Goal: Information Seeking & Learning: Check status

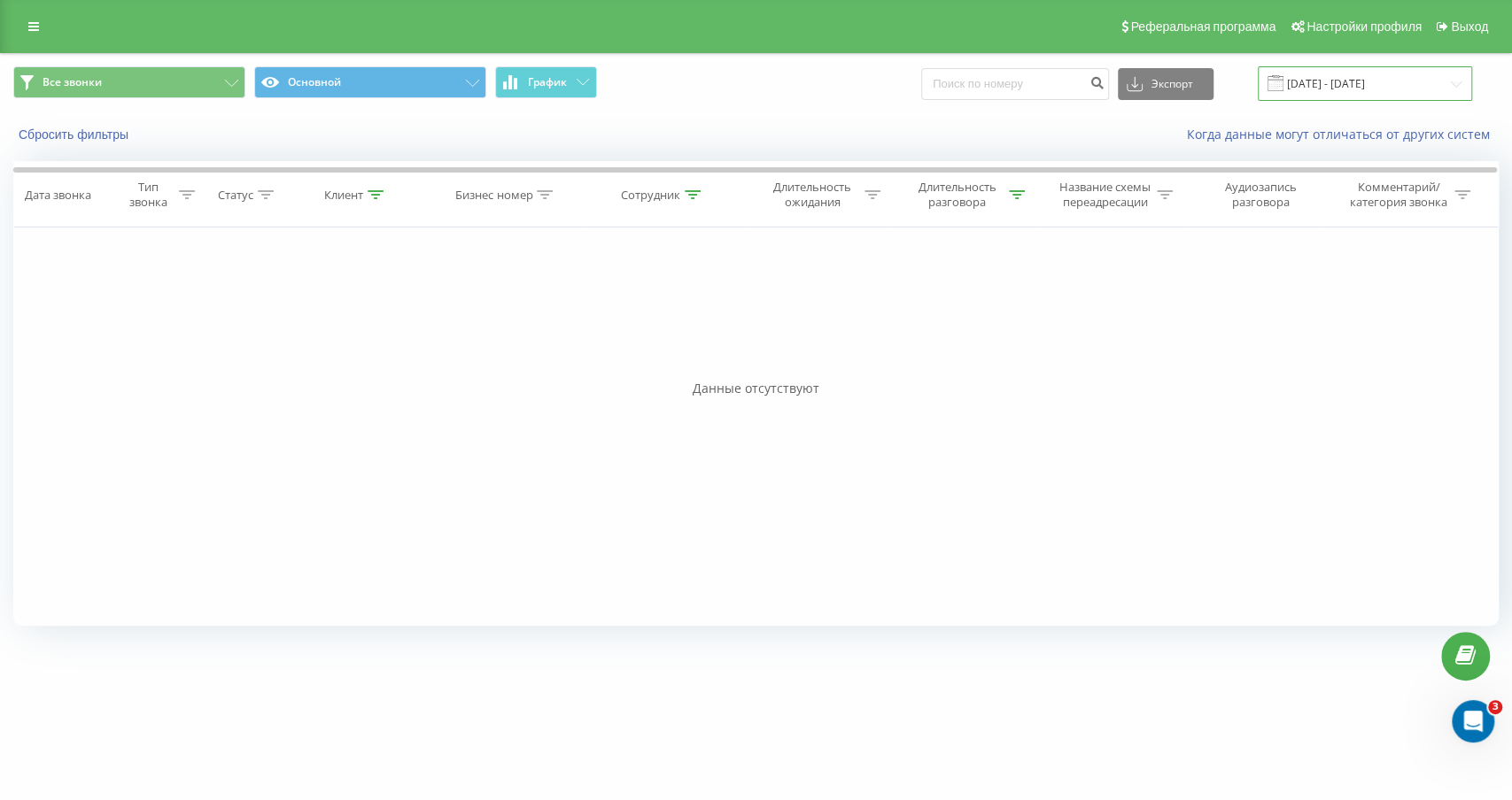
click at [1383, 85] on input "[DATE] - [DATE]" at bounding box center [1365, 83] width 214 height 34
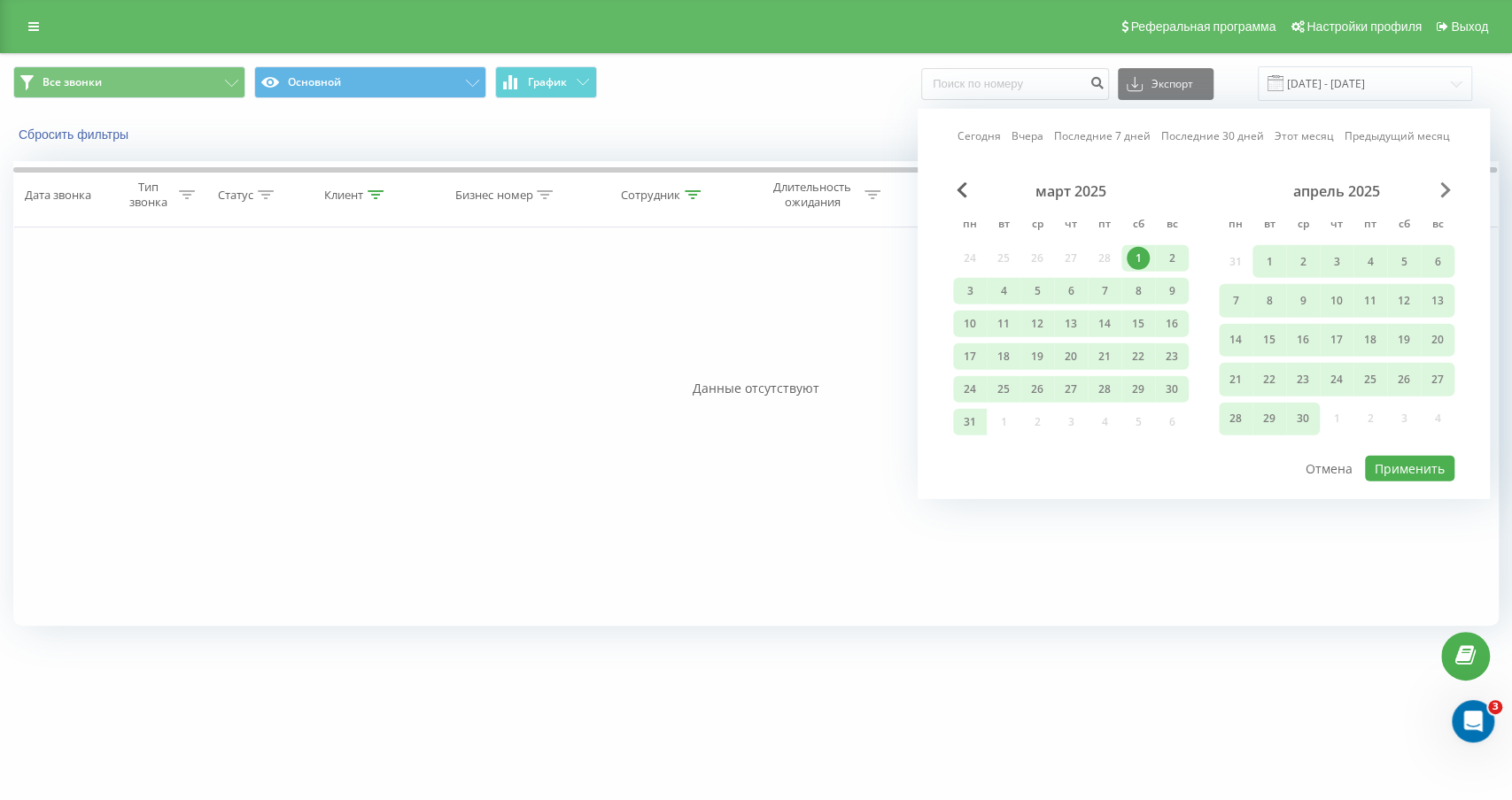
click at [1447, 192] on span "Next Month" at bounding box center [1446, 190] width 11 height 16
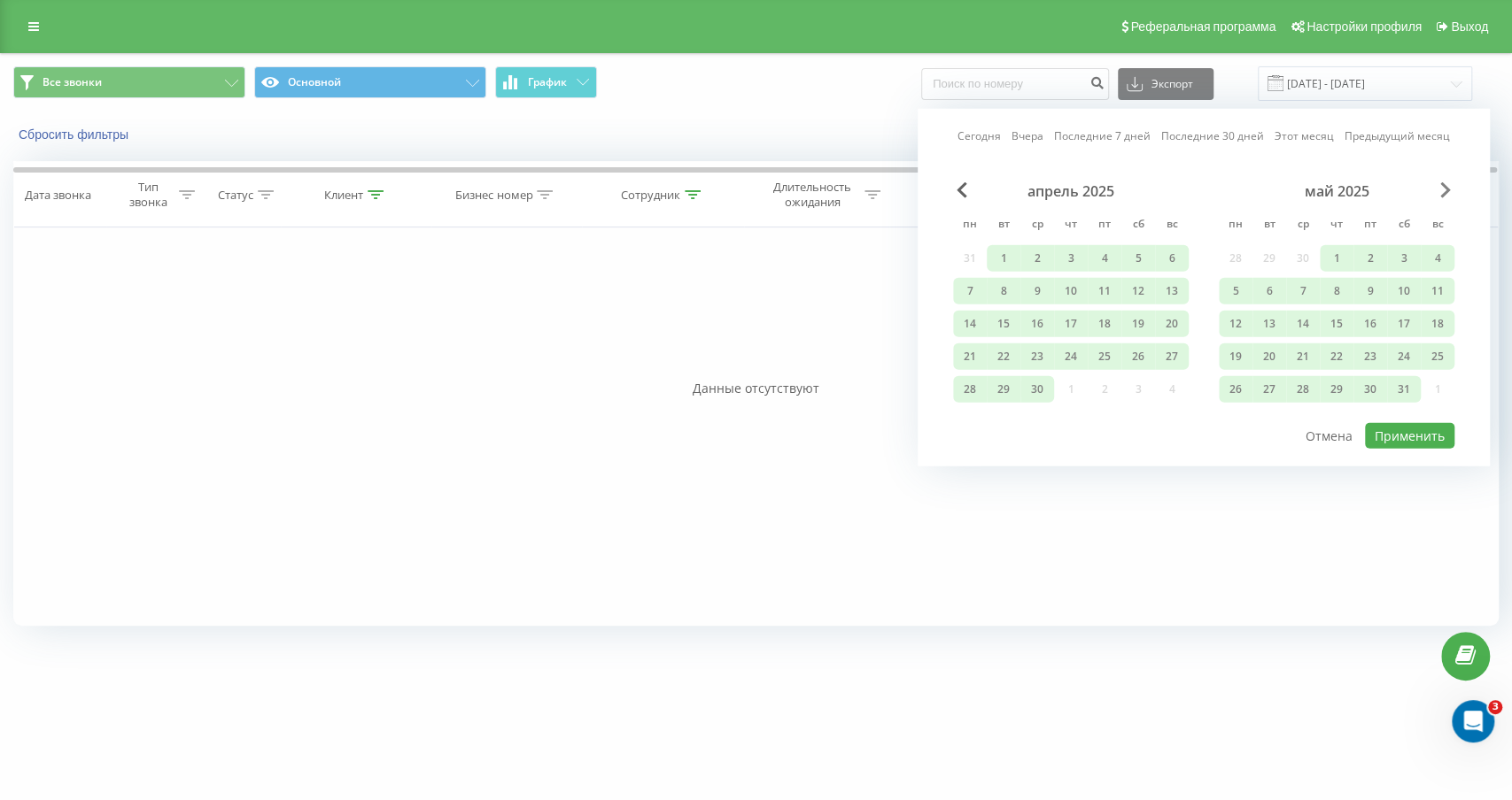
click at [1447, 192] on span "Next Month" at bounding box center [1446, 190] width 11 height 16
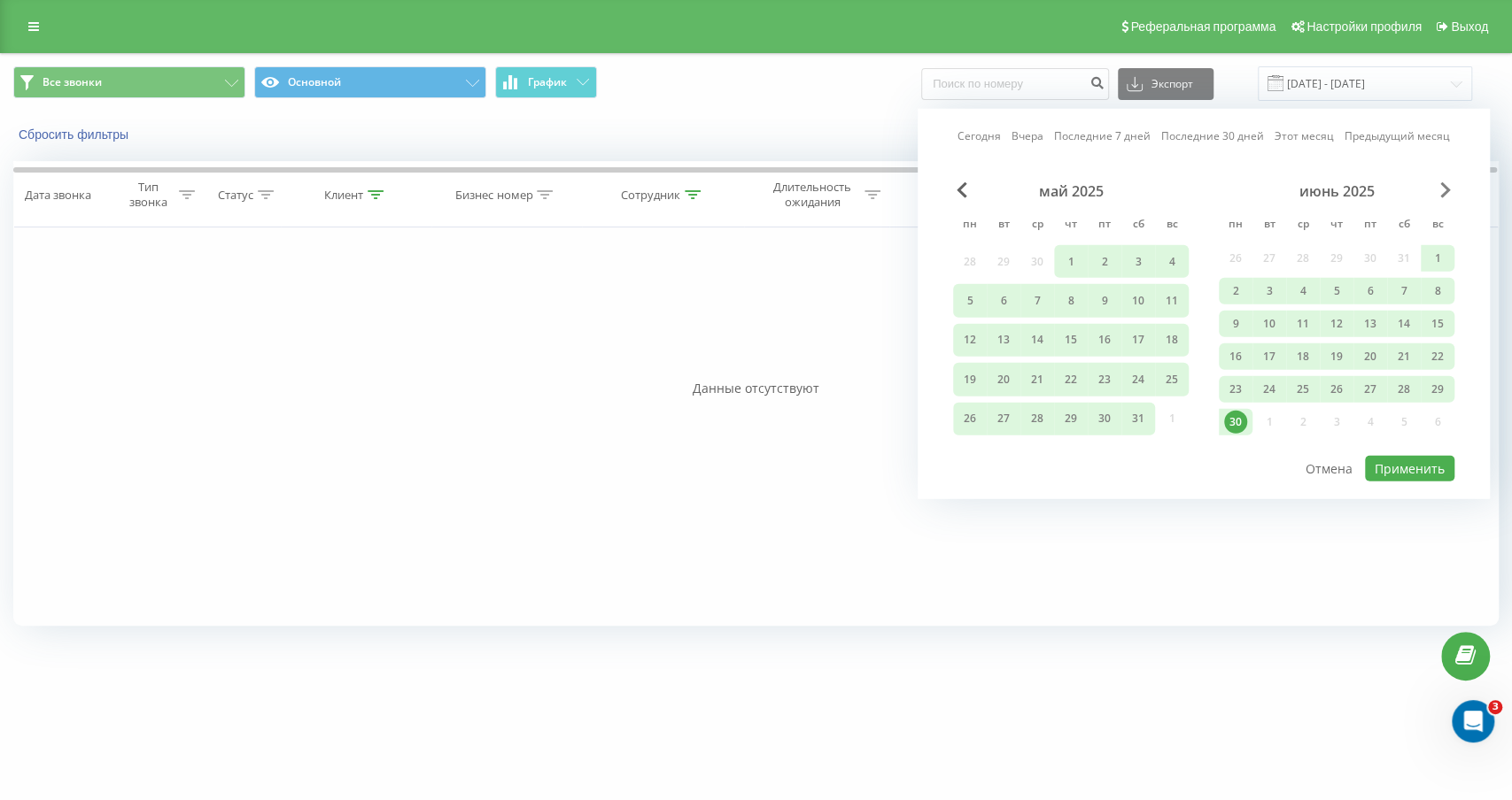
click at [1447, 192] on span "Next Month" at bounding box center [1446, 190] width 11 height 16
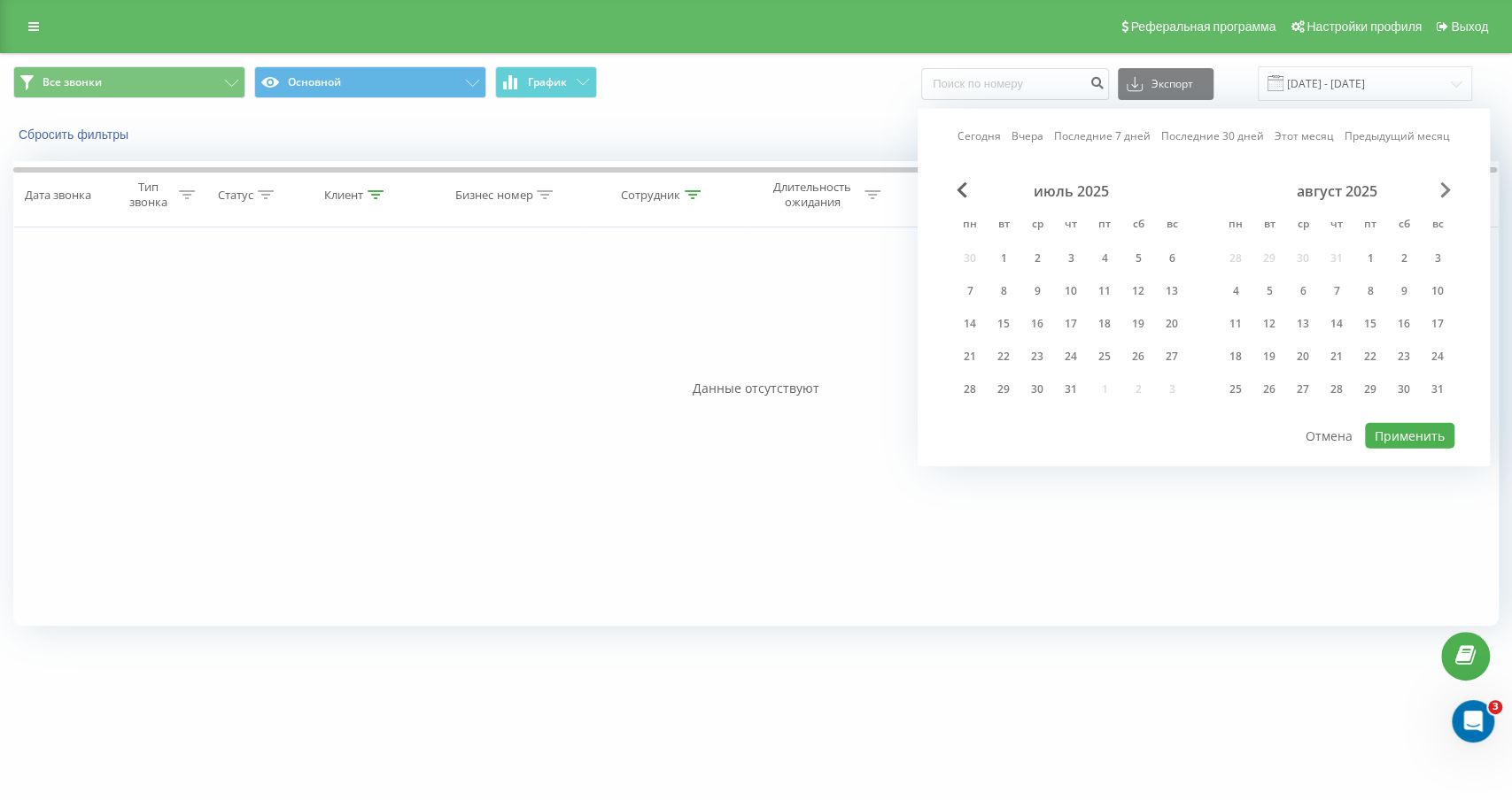
click at [1447, 192] on span "Next Month" at bounding box center [1446, 190] width 11 height 16
click at [969, 199] on div "октябрь 2025" at bounding box center [1071, 191] width 236 height 18
click at [968, 183] on div "октябрь 2025" at bounding box center [1071, 191] width 236 height 18
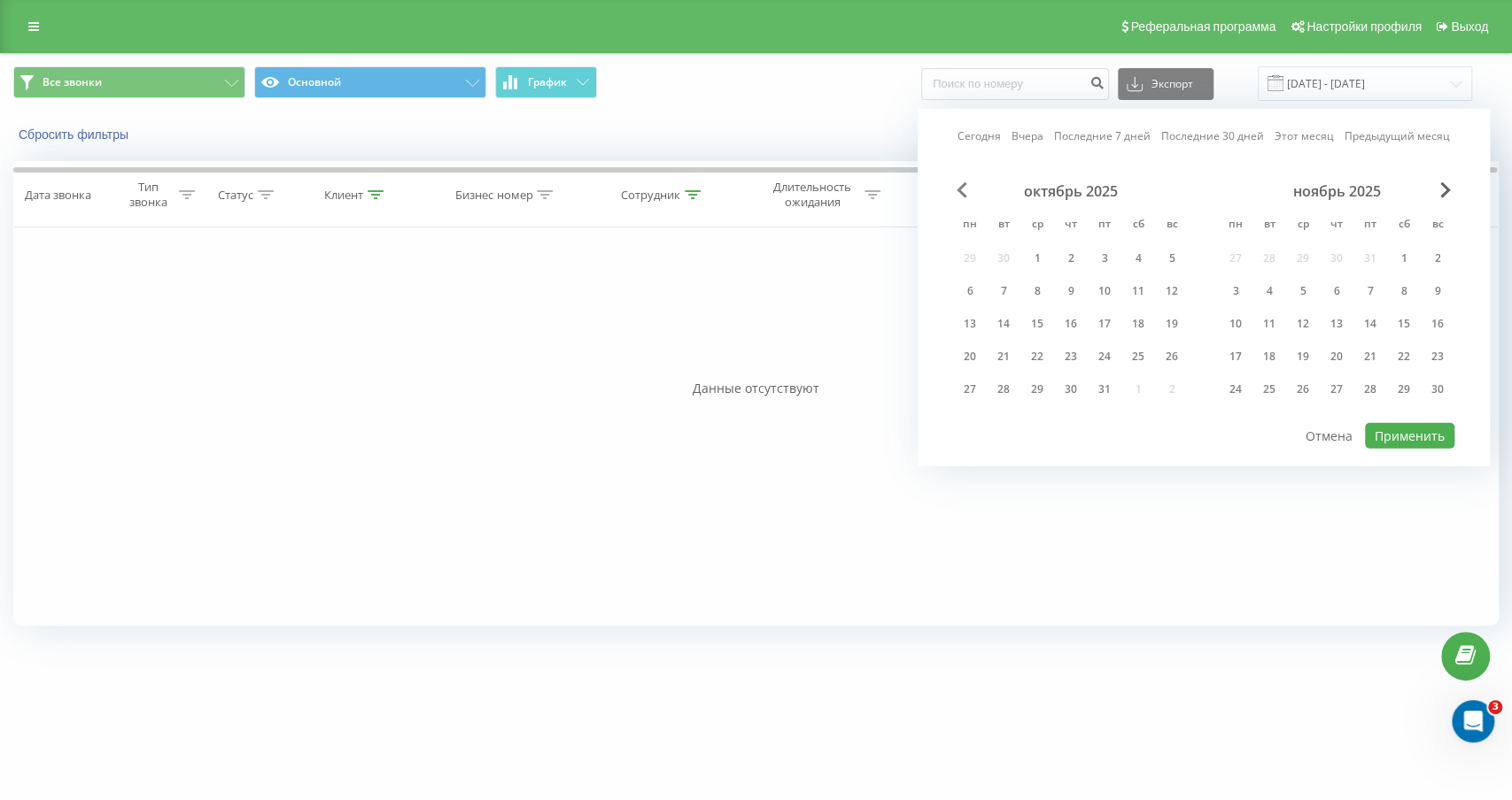
click at [962, 184] on span "Previous Month" at bounding box center [961, 190] width 11 height 16
click at [973, 260] on div "1" at bounding box center [970, 259] width 23 height 23
click at [1370, 389] on div "31" at bounding box center [1371, 390] width 23 height 23
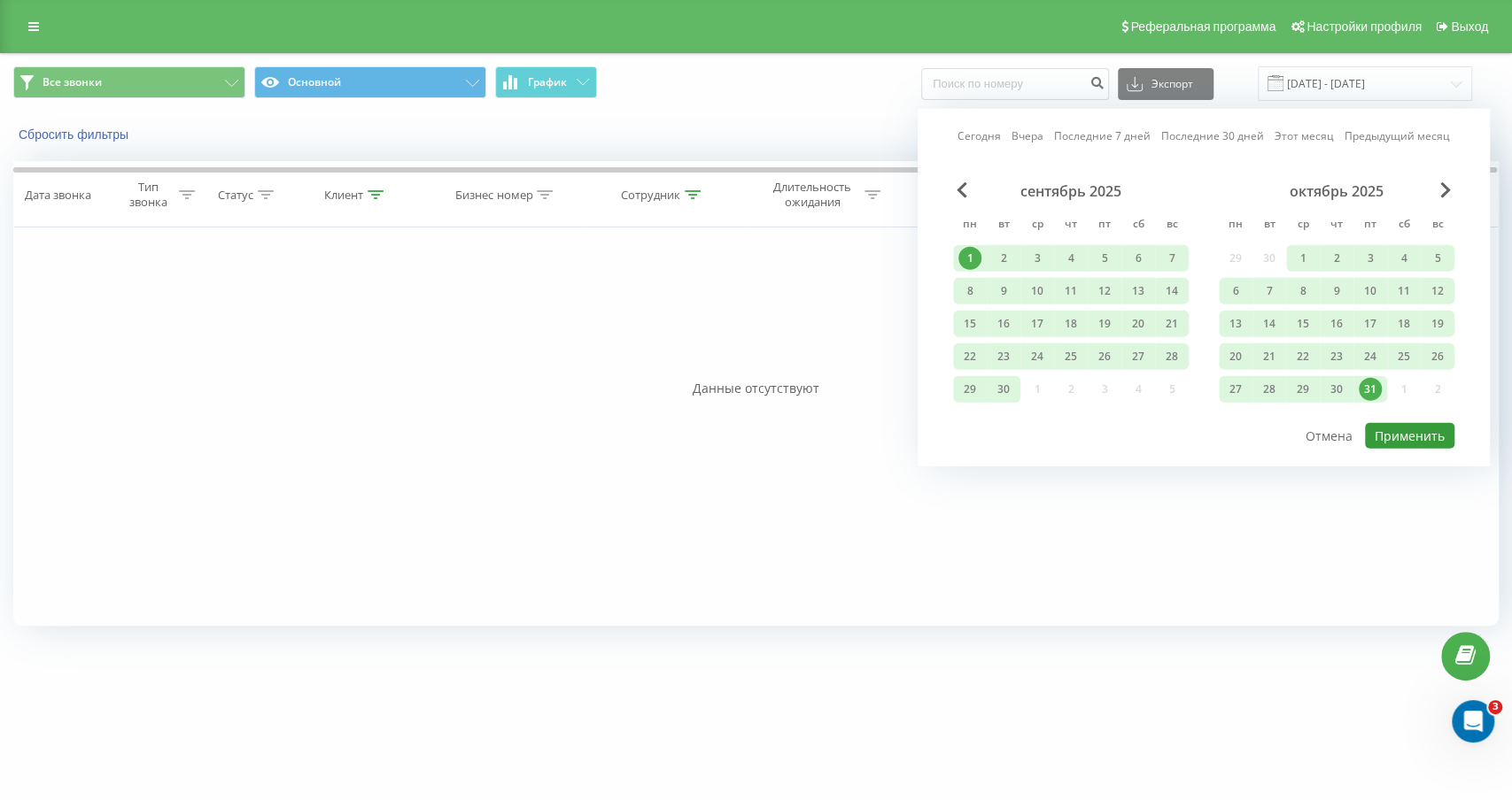
click at [1443, 432] on button "Применить" at bounding box center [1410, 436] width 90 height 25
type input "[DATE] - [DATE]"
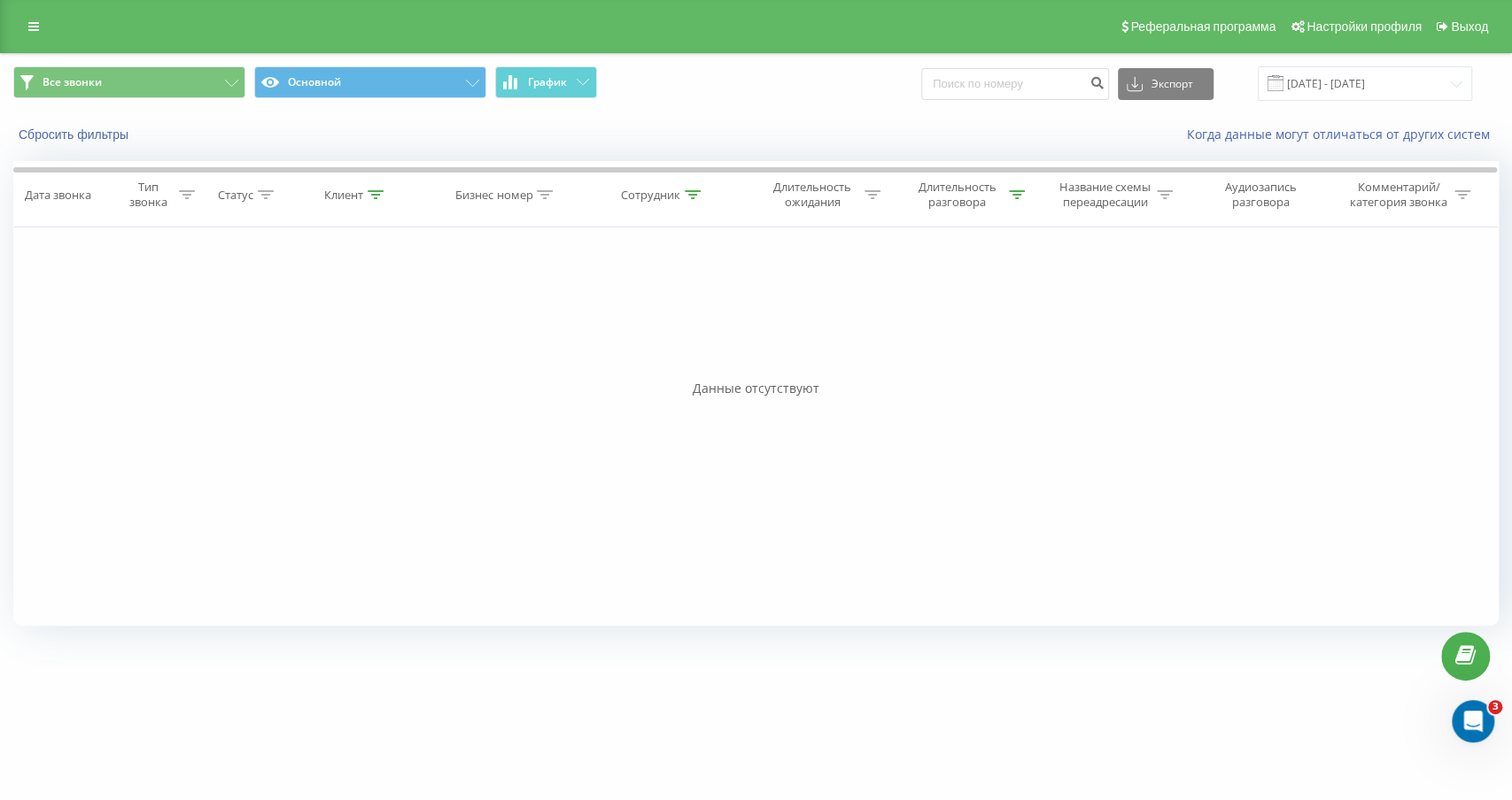
click at [699, 192] on icon at bounding box center [692, 194] width 16 height 9
click at [606, 327] on input "[PERSON_NAME]" at bounding box center [664, 322] width 156 height 31
click at [693, 356] on span "OK" at bounding box center [700, 357] width 50 height 27
click at [376, 198] on icon at bounding box center [375, 194] width 16 height 9
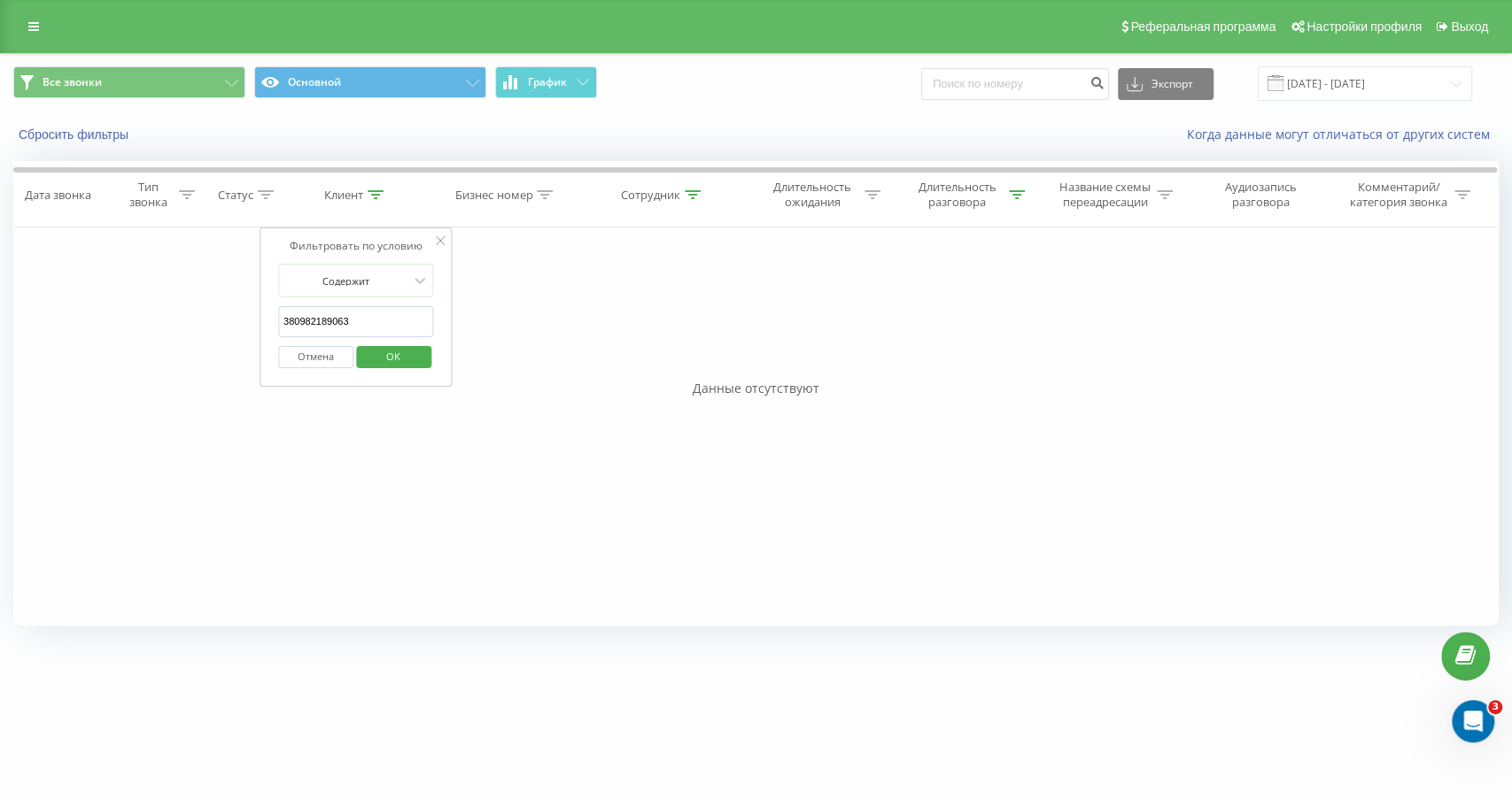
click at [314, 356] on button "Отмена" at bounding box center [315, 357] width 75 height 22
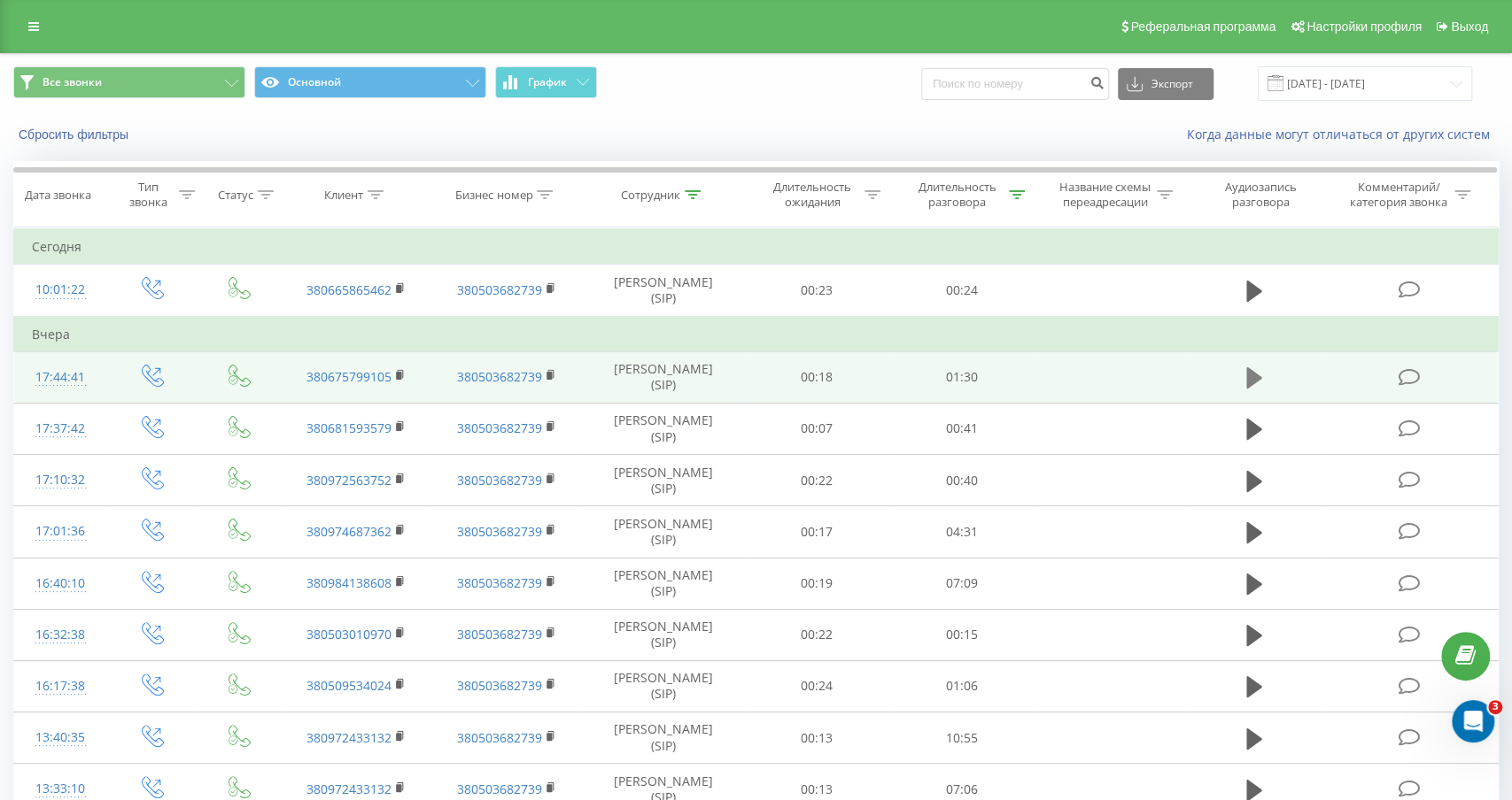
click at [1256, 374] on icon at bounding box center [1255, 378] width 16 height 21
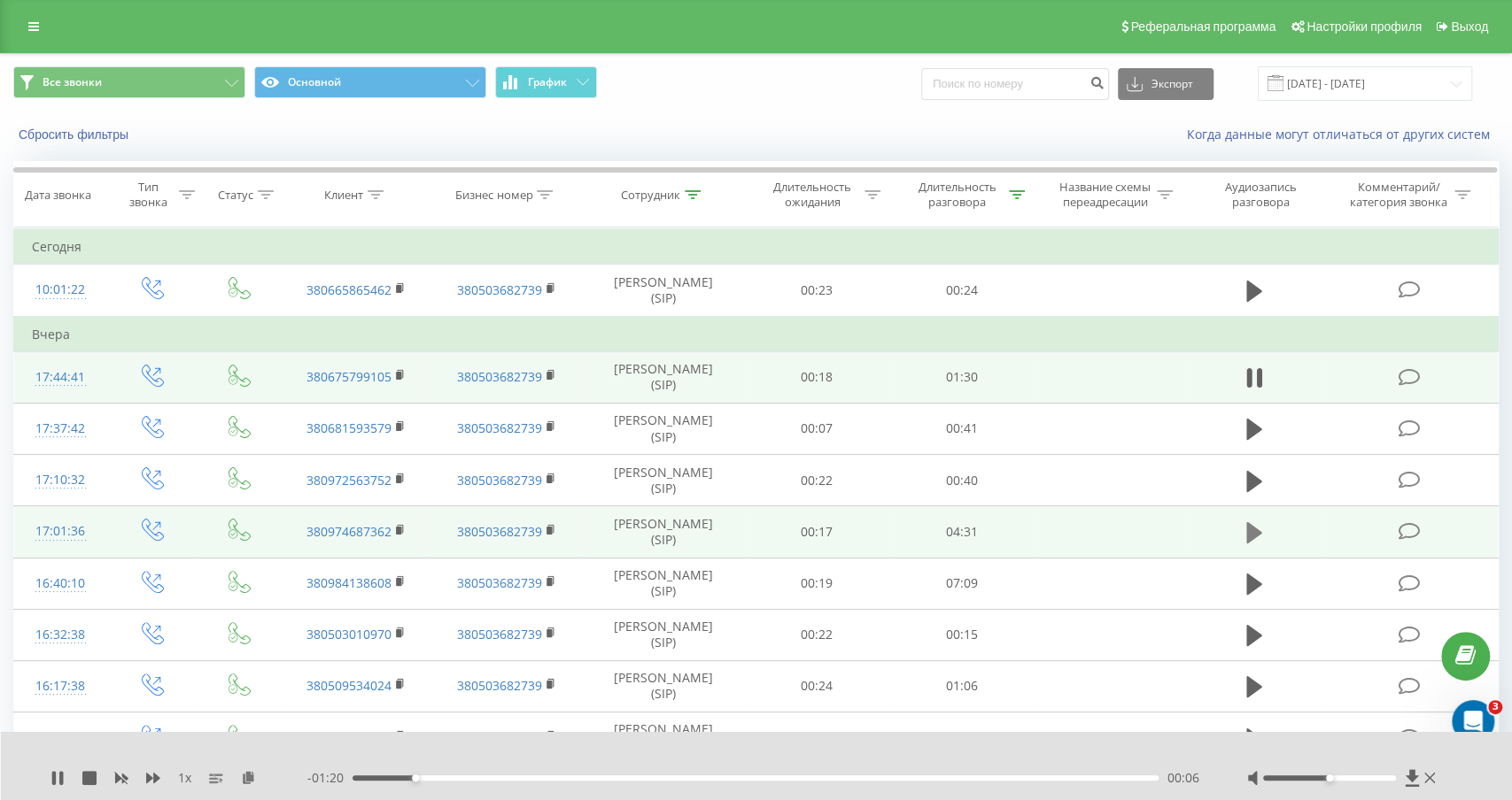
click at [1256, 528] on icon at bounding box center [1255, 533] width 16 height 21
click at [155, 778] on icon at bounding box center [153, 778] width 15 height 11
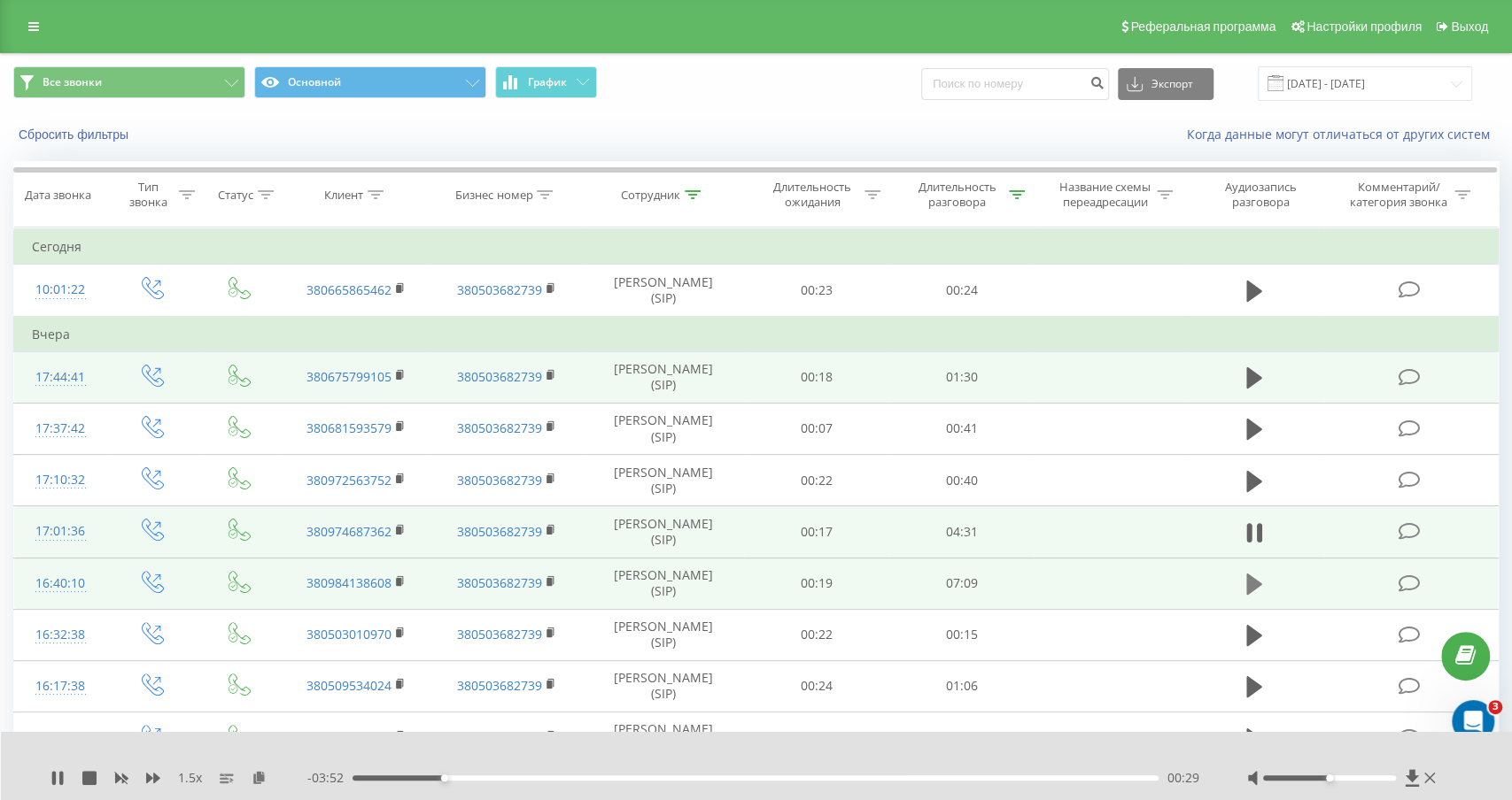
click at [1260, 588] on icon at bounding box center [1255, 584] width 16 height 24
click at [58, 775] on icon at bounding box center [58, 779] width 15 height 15
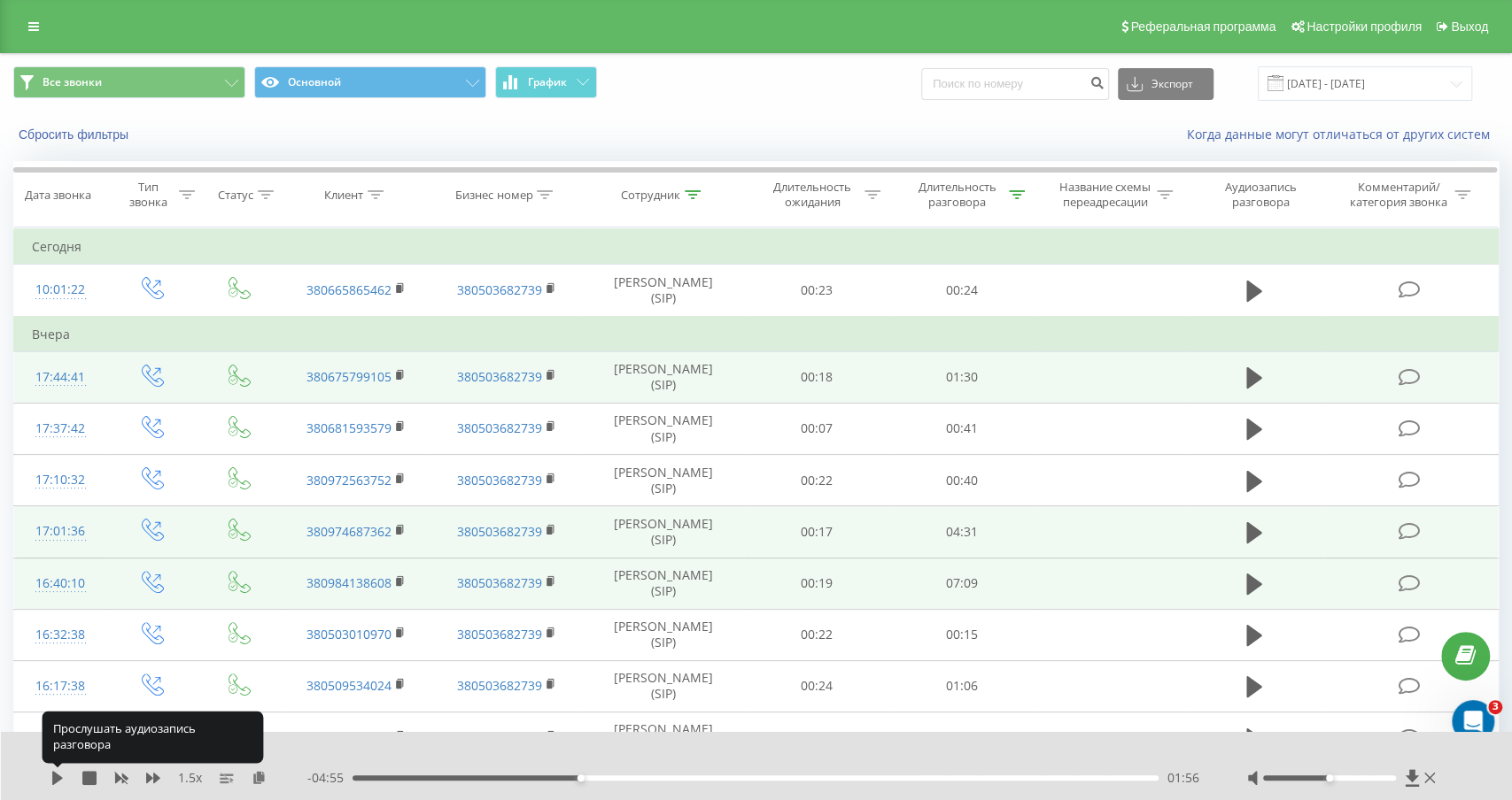
click at [58, 775] on icon at bounding box center [58, 779] width 15 height 15
click at [54, 780] on icon at bounding box center [55, 779] width 4 height 15
click at [54, 780] on icon at bounding box center [58, 779] width 11 height 15
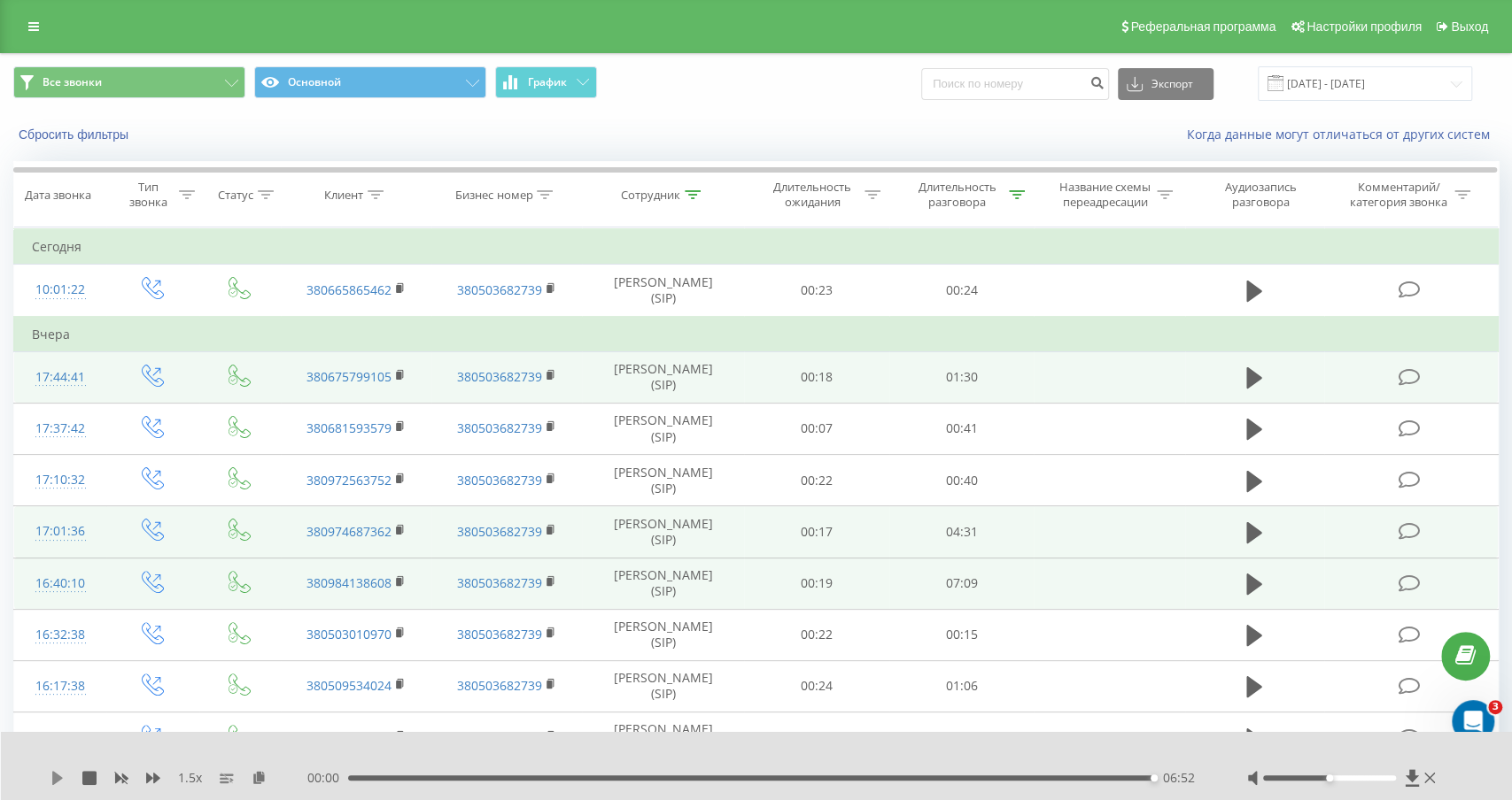
click at [57, 777] on icon at bounding box center [58, 779] width 11 height 15
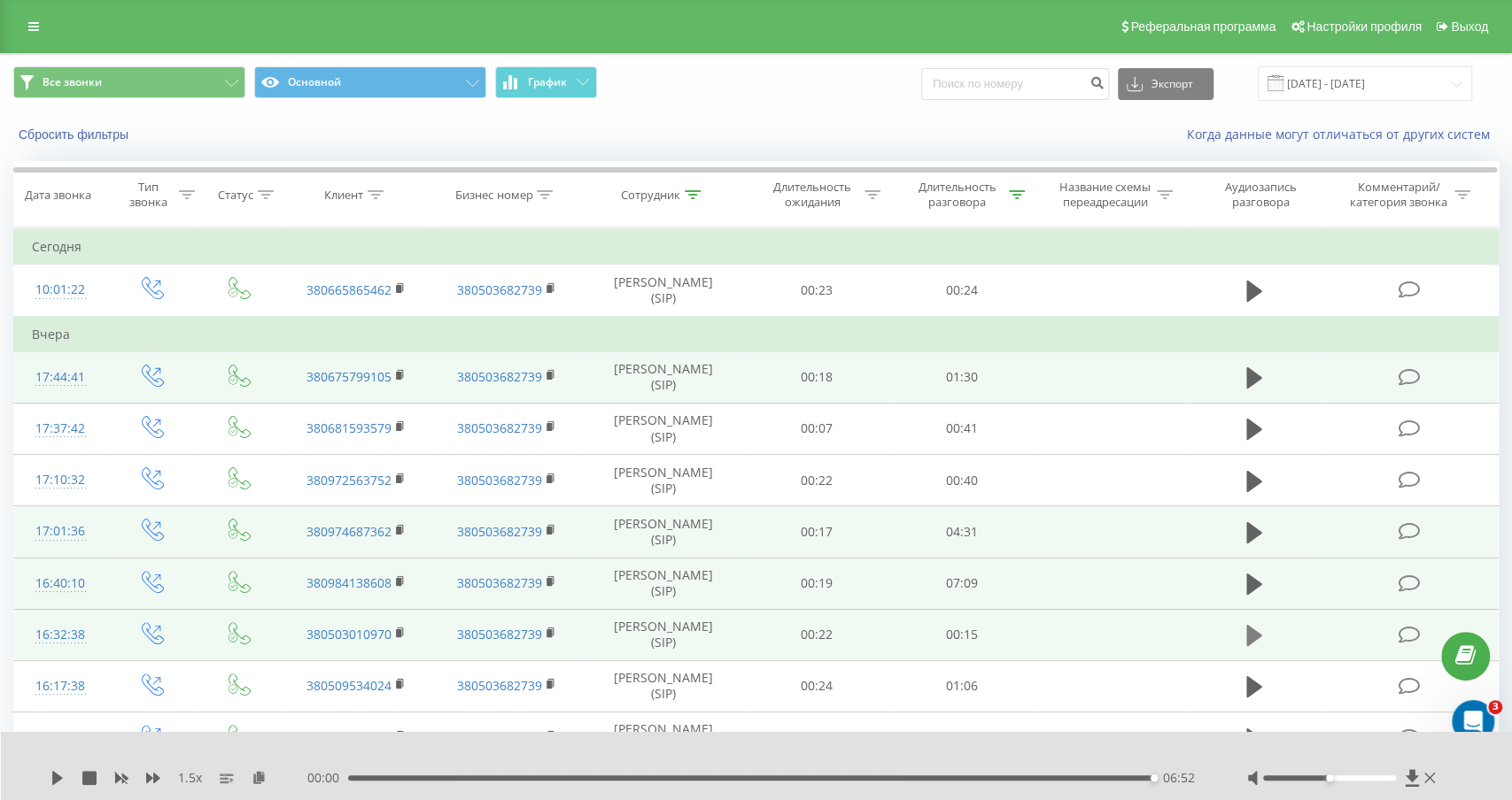
click at [1249, 635] on icon at bounding box center [1255, 636] width 16 height 21
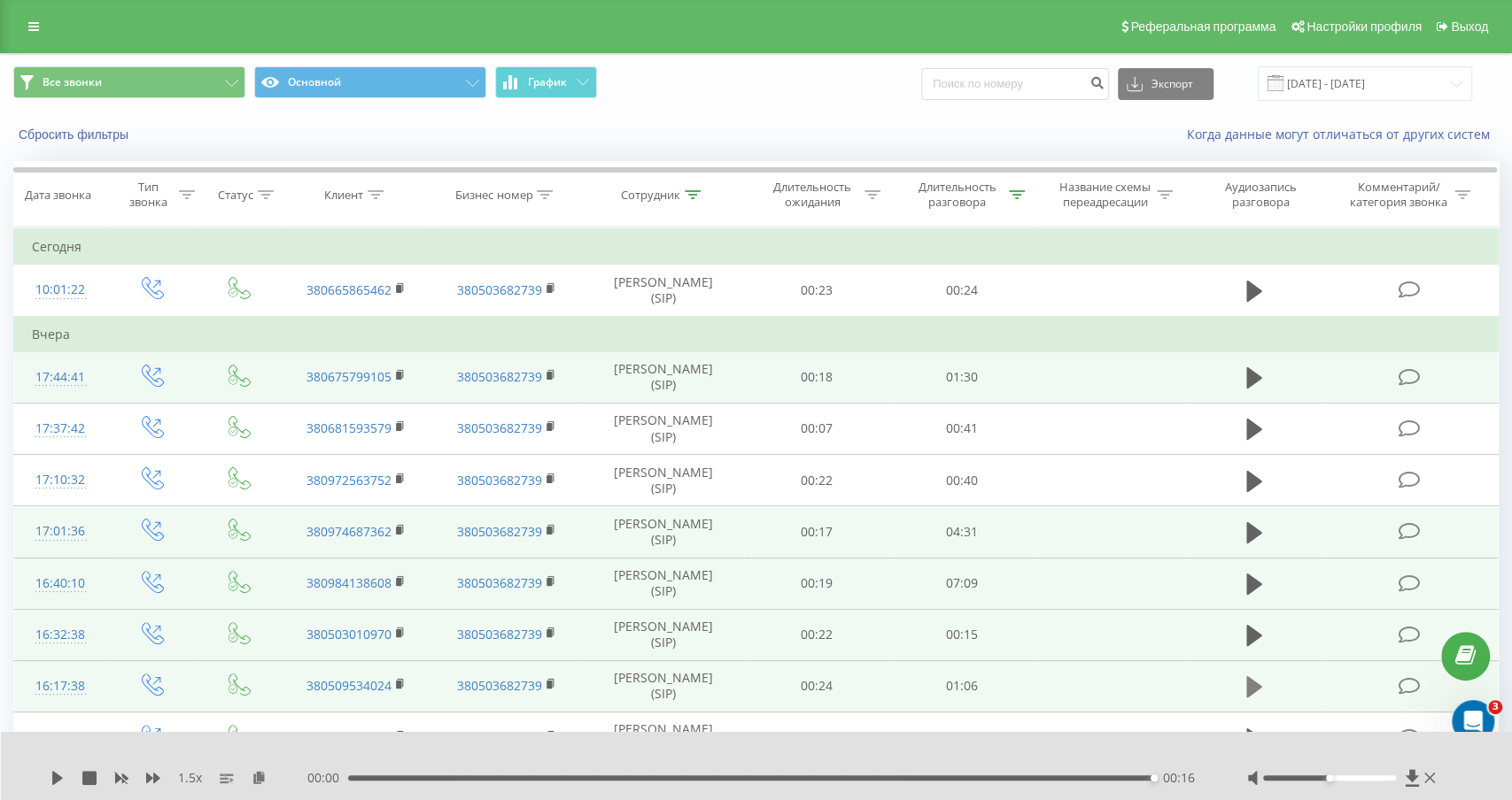
click at [1258, 684] on icon at bounding box center [1255, 687] width 16 height 21
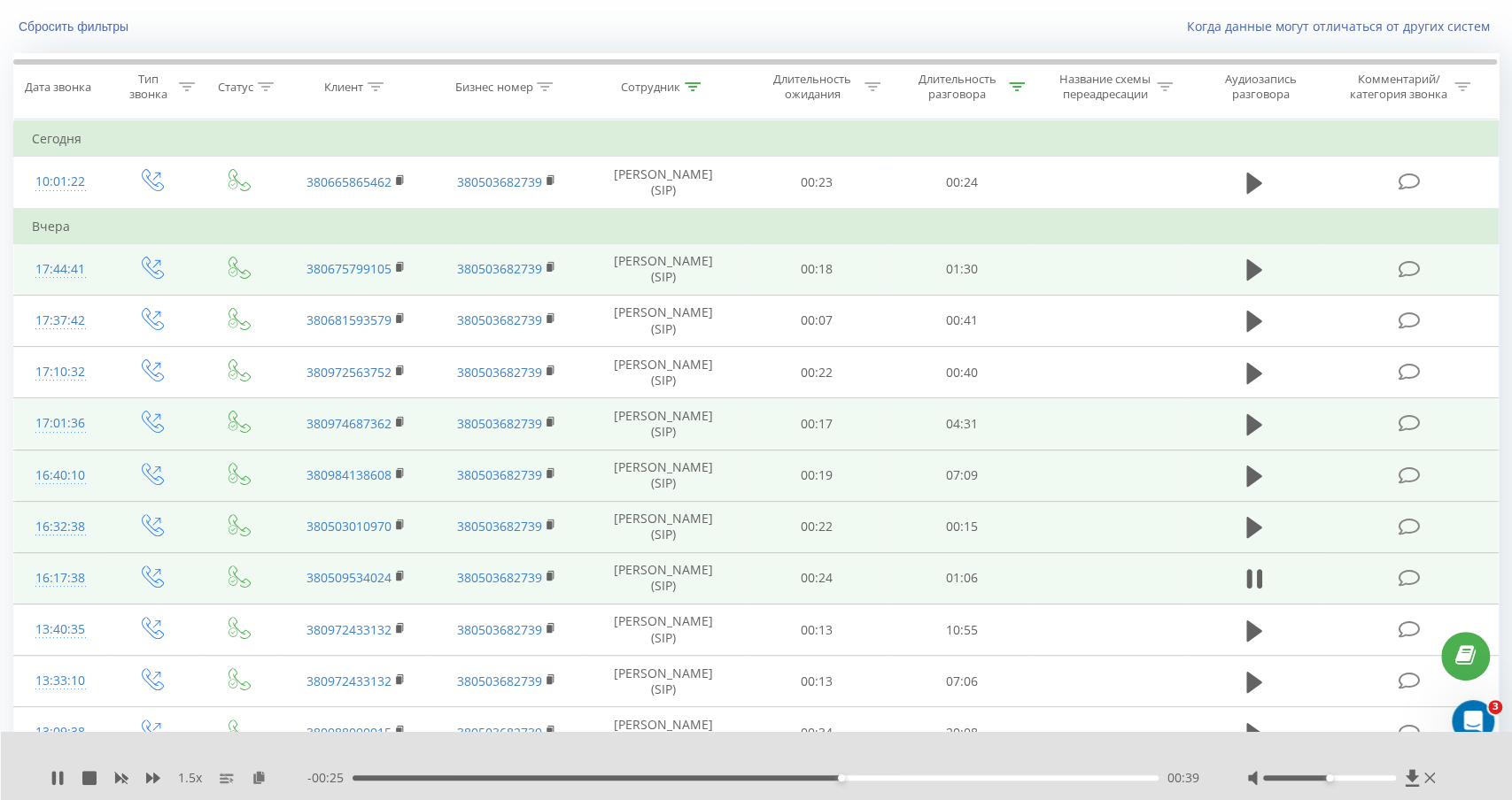
scroll to position [110, 0]
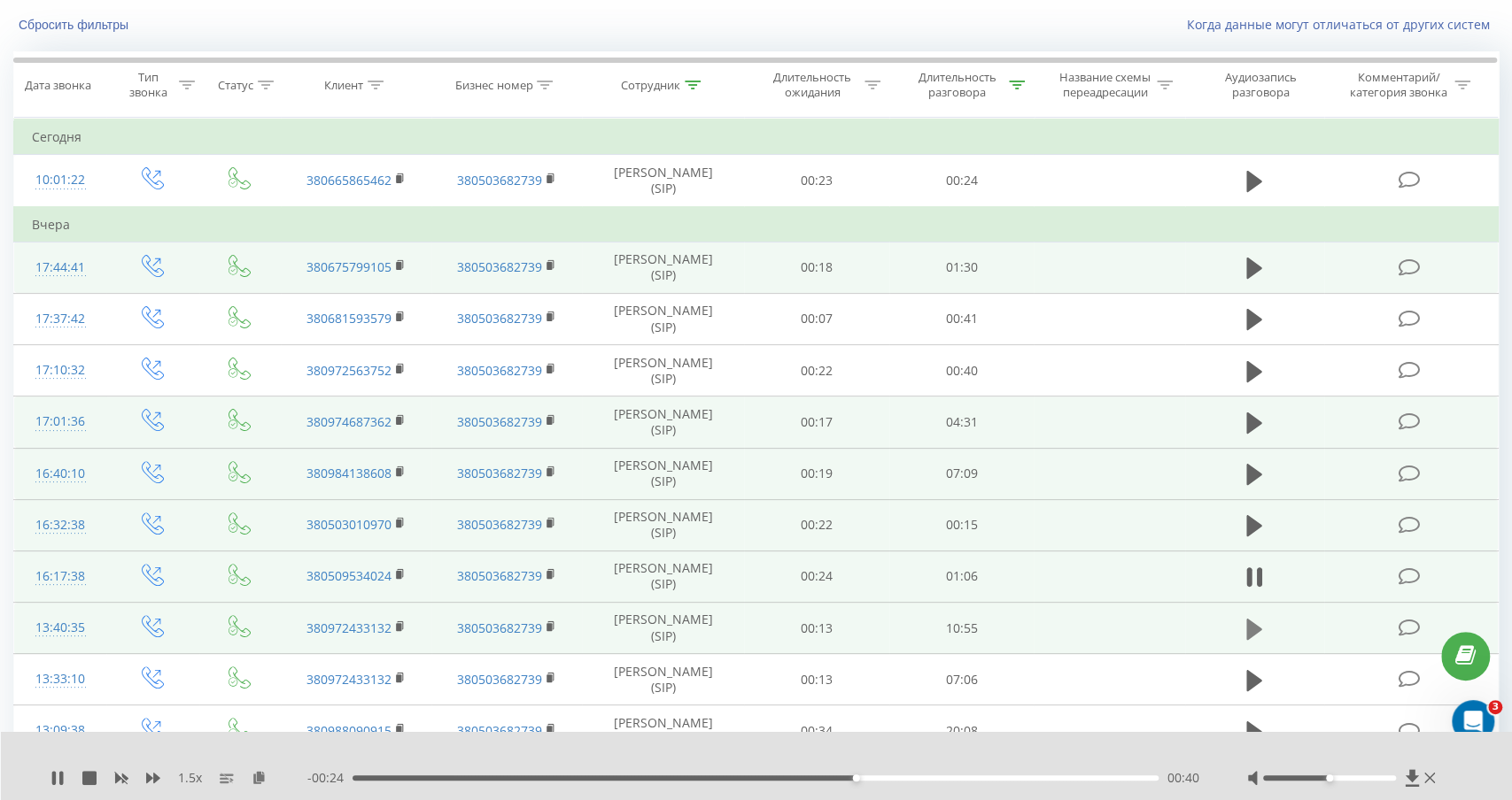
click at [1254, 626] on icon at bounding box center [1255, 629] width 16 height 21
click at [1256, 577] on icon at bounding box center [1255, 578] width 16 height 21
click at [63, 776] on icon at bounding box center [58, 779] width 15 height 15
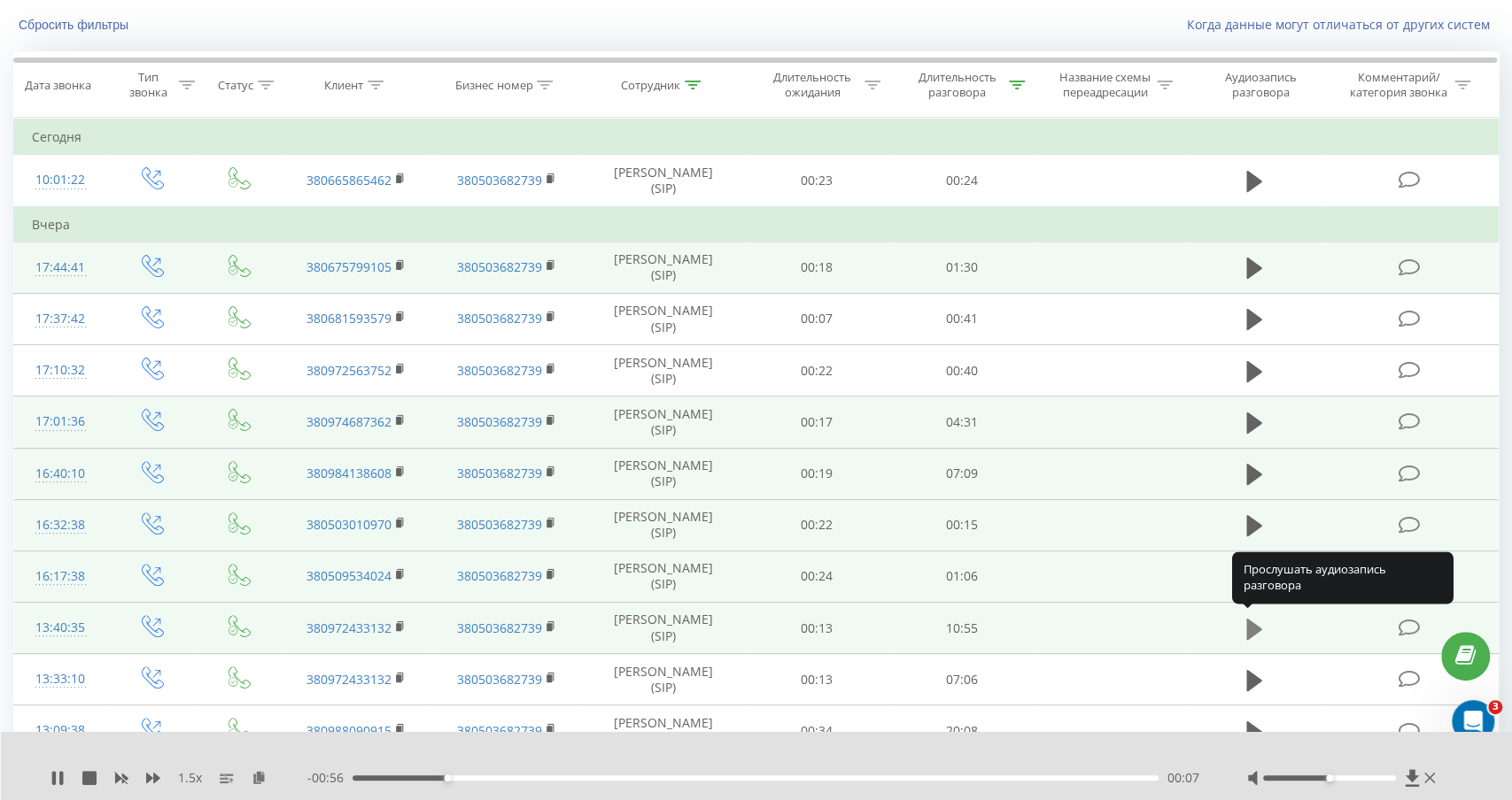
click at [1254, 629] on icon at bounding box center [1255, 629] width 16 height 21
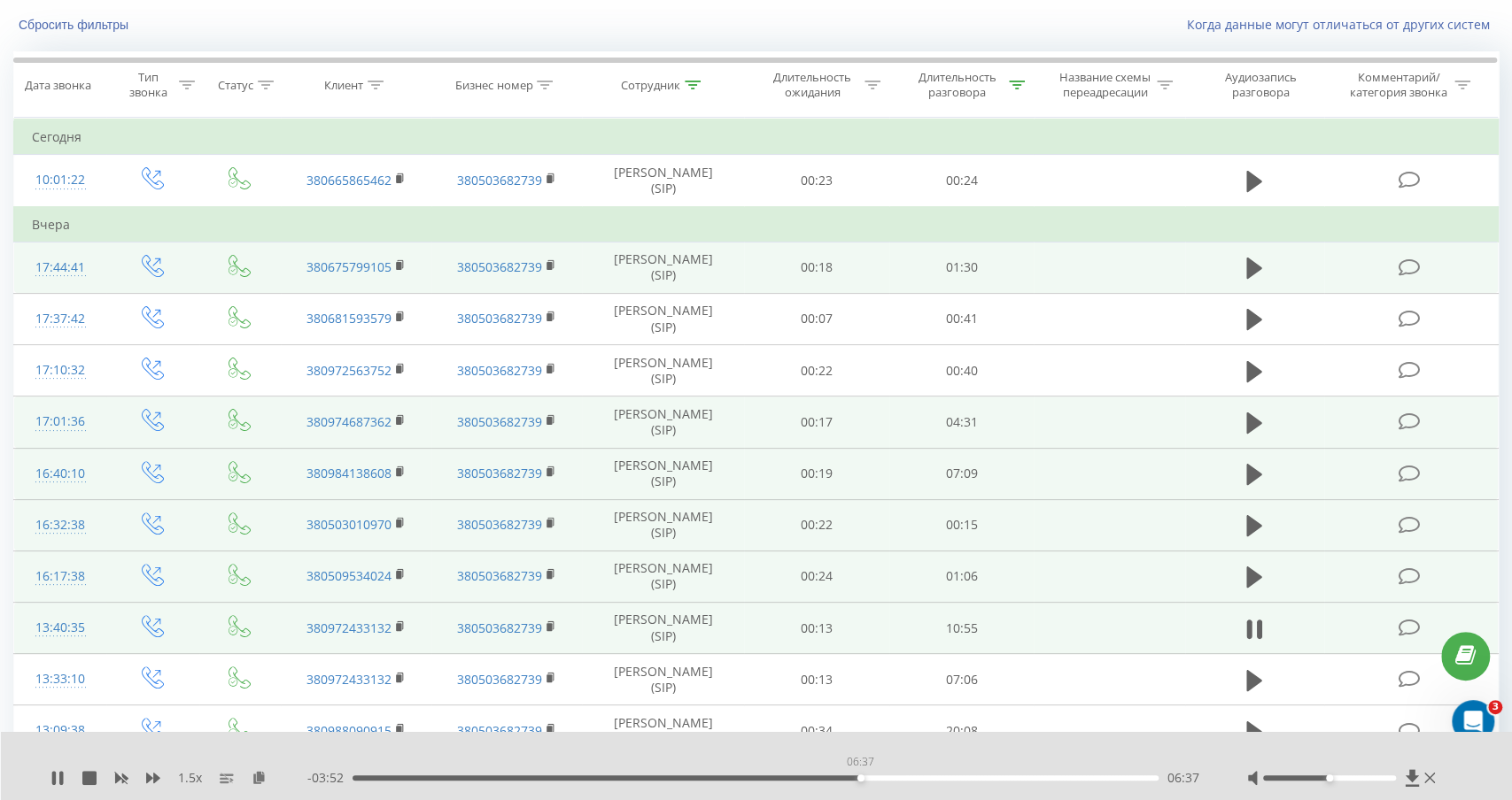
click at [860, 778] on div "06:37" at bounding box center [756, 778] width 806 height 5
click at [913, 777] on div "06:55" at bounding box center [756, 778] width 806 height 5
click at [1118, 778] on div "09:15" at bounding box center [756, 778] width 806 height 5
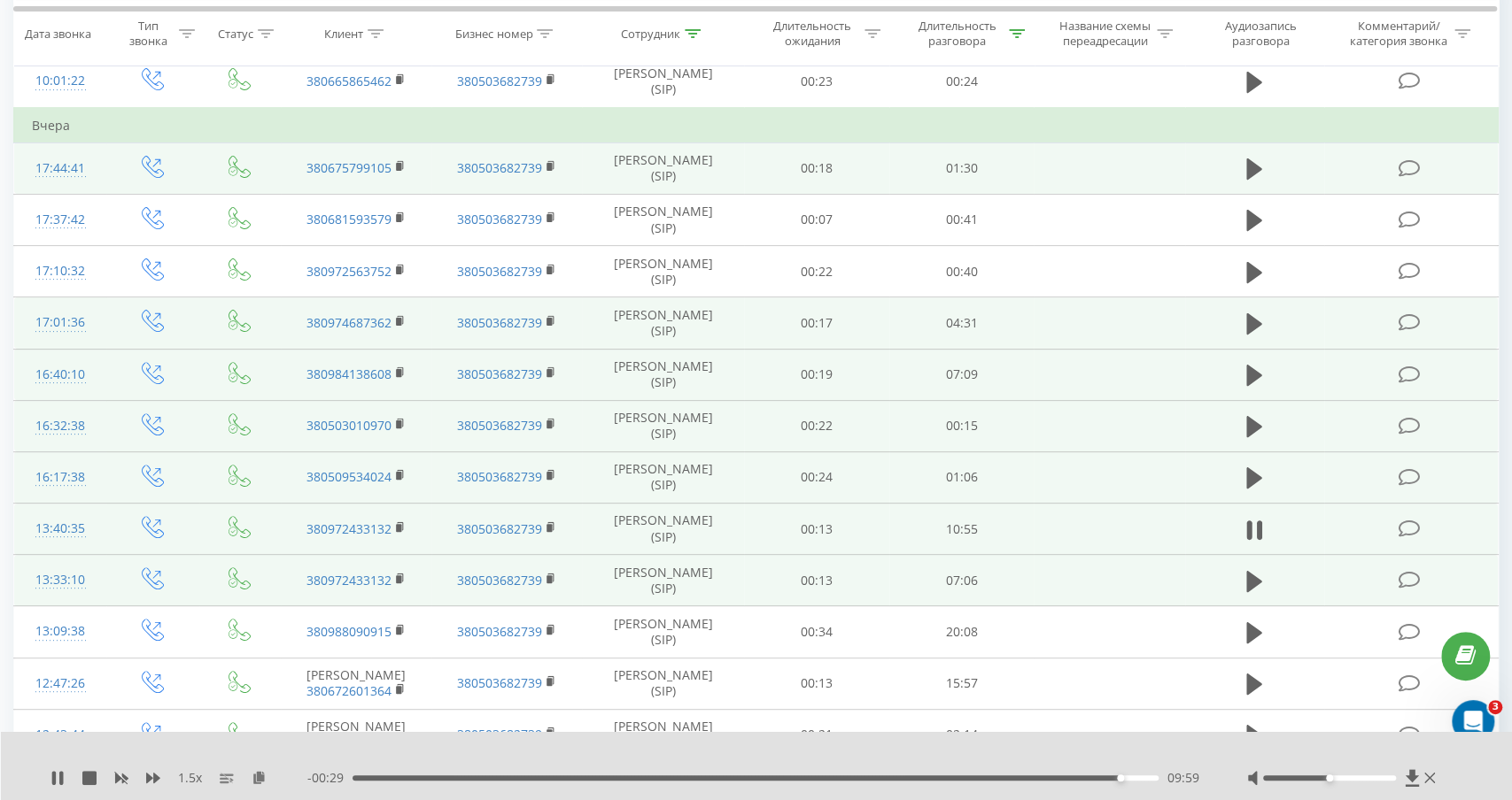
scroll to position [210, 0]
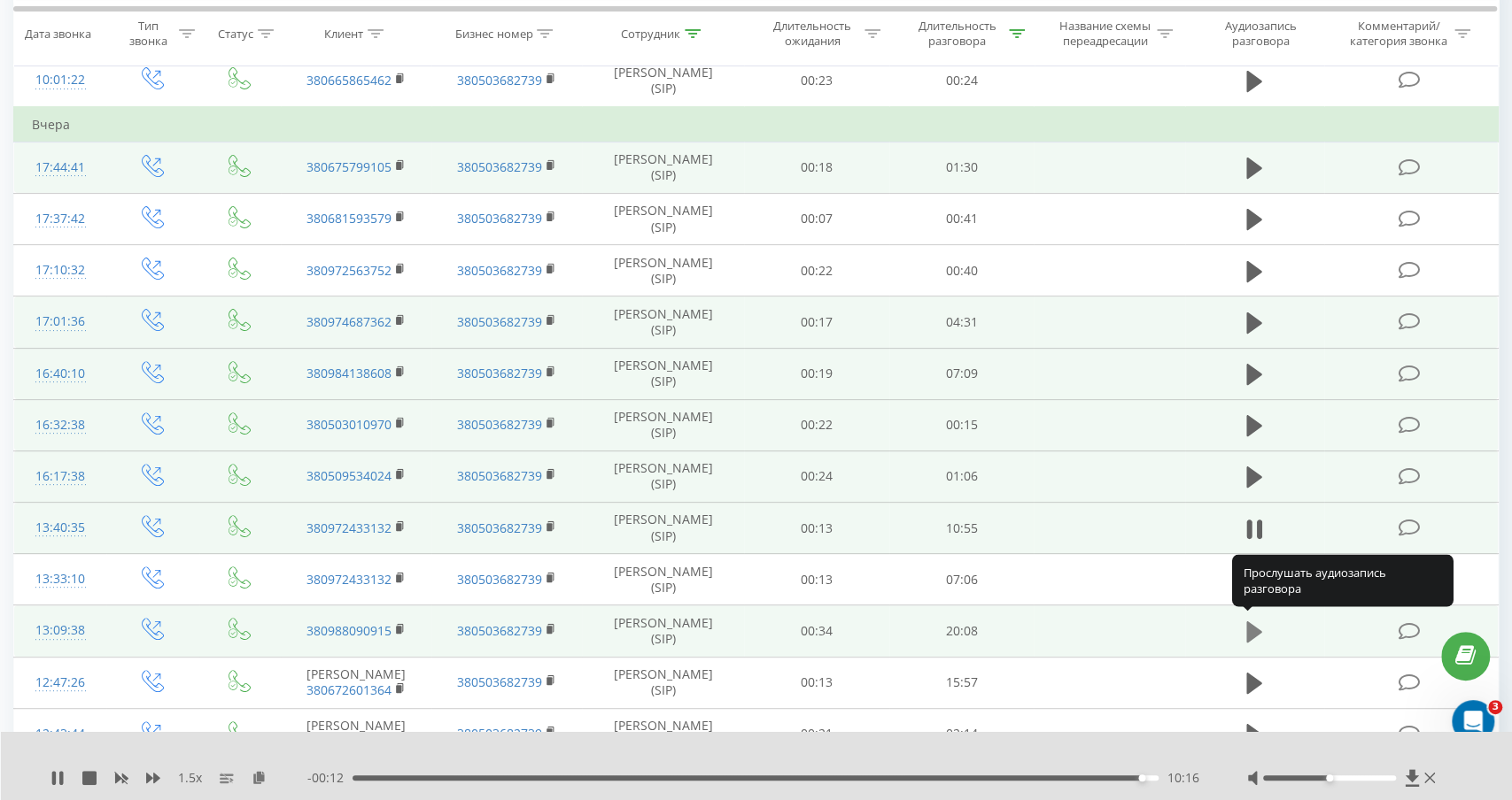
click at [1257, 629] on icon at bounding box center [1255, 632] width 16 height 21
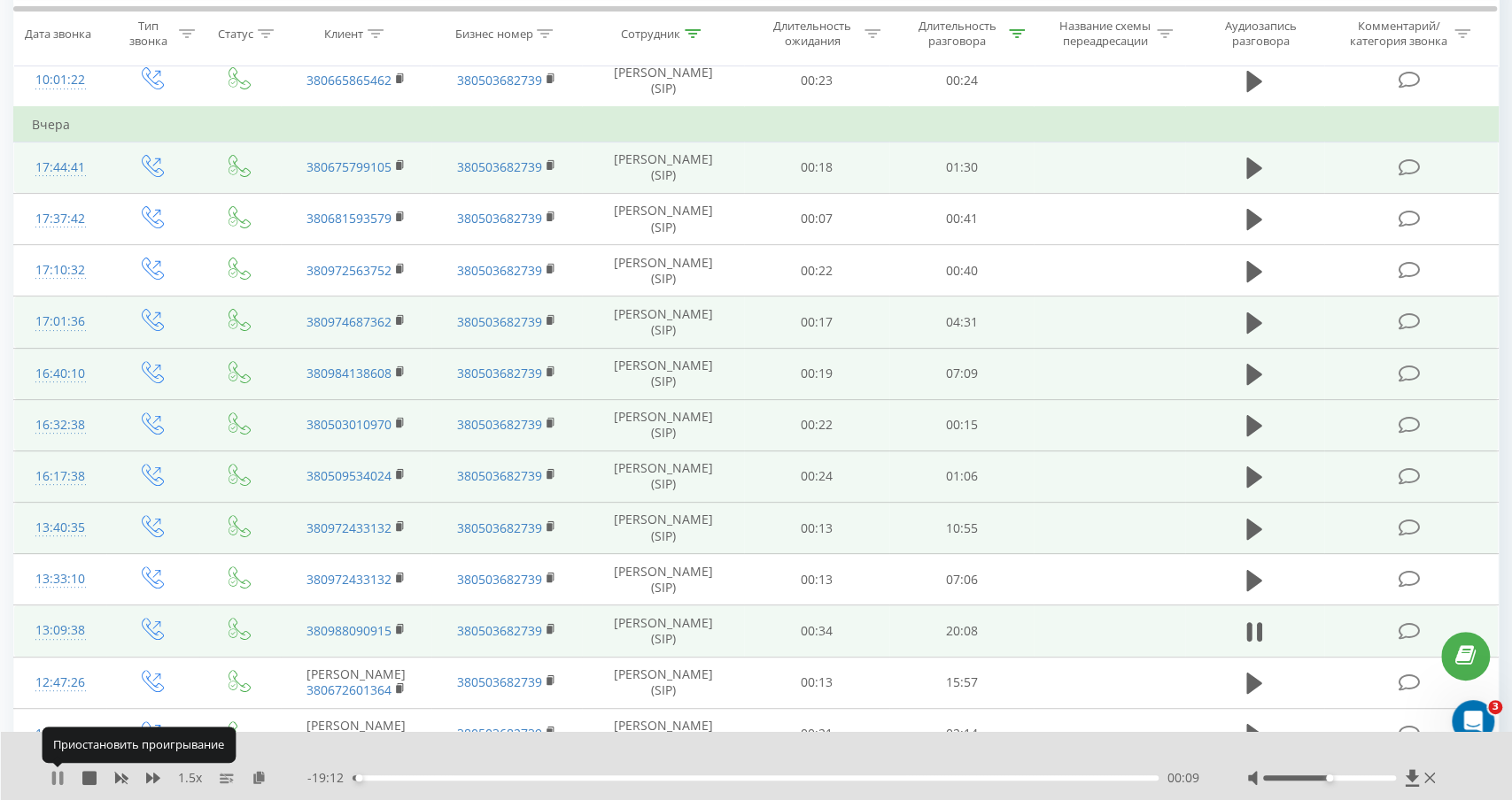
click at [61, 781] on icon at bounding box center [61, 779] width 4 height 15
click at [61, 781] on icon at bounding box center [58, 779] width 15 height 15
click at [61, 781] on icon at bounding box center [61, 779] width 4 height 15
click at [55, 781] on icon at bounding box center [58, 779] width 11 height 15
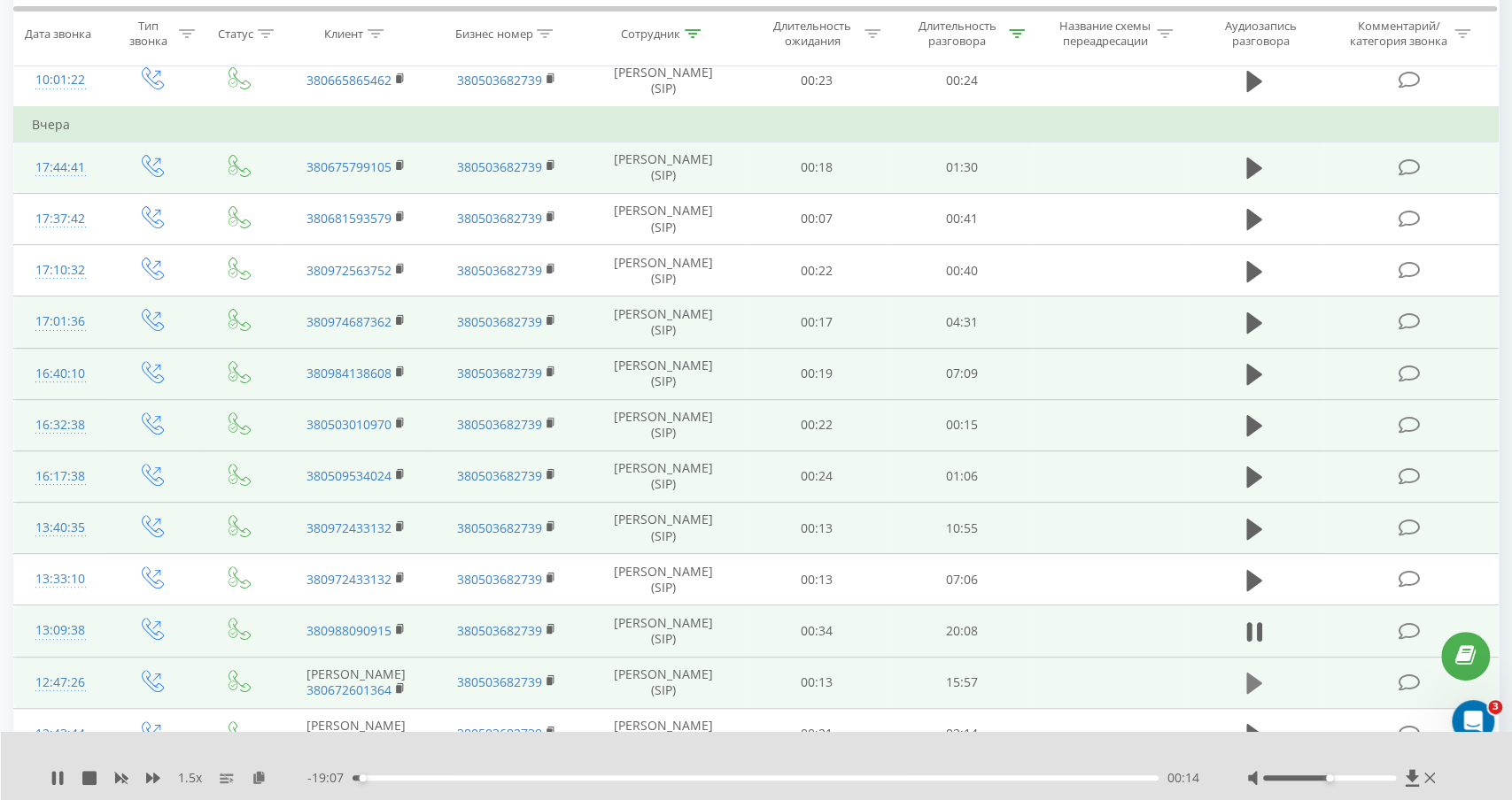
click at [1260, 674] on icon at bounding box center [1255, 683] width 16 height 24
click at [57, 779] on icon at bounding box center [58, 779] width 15 height 15
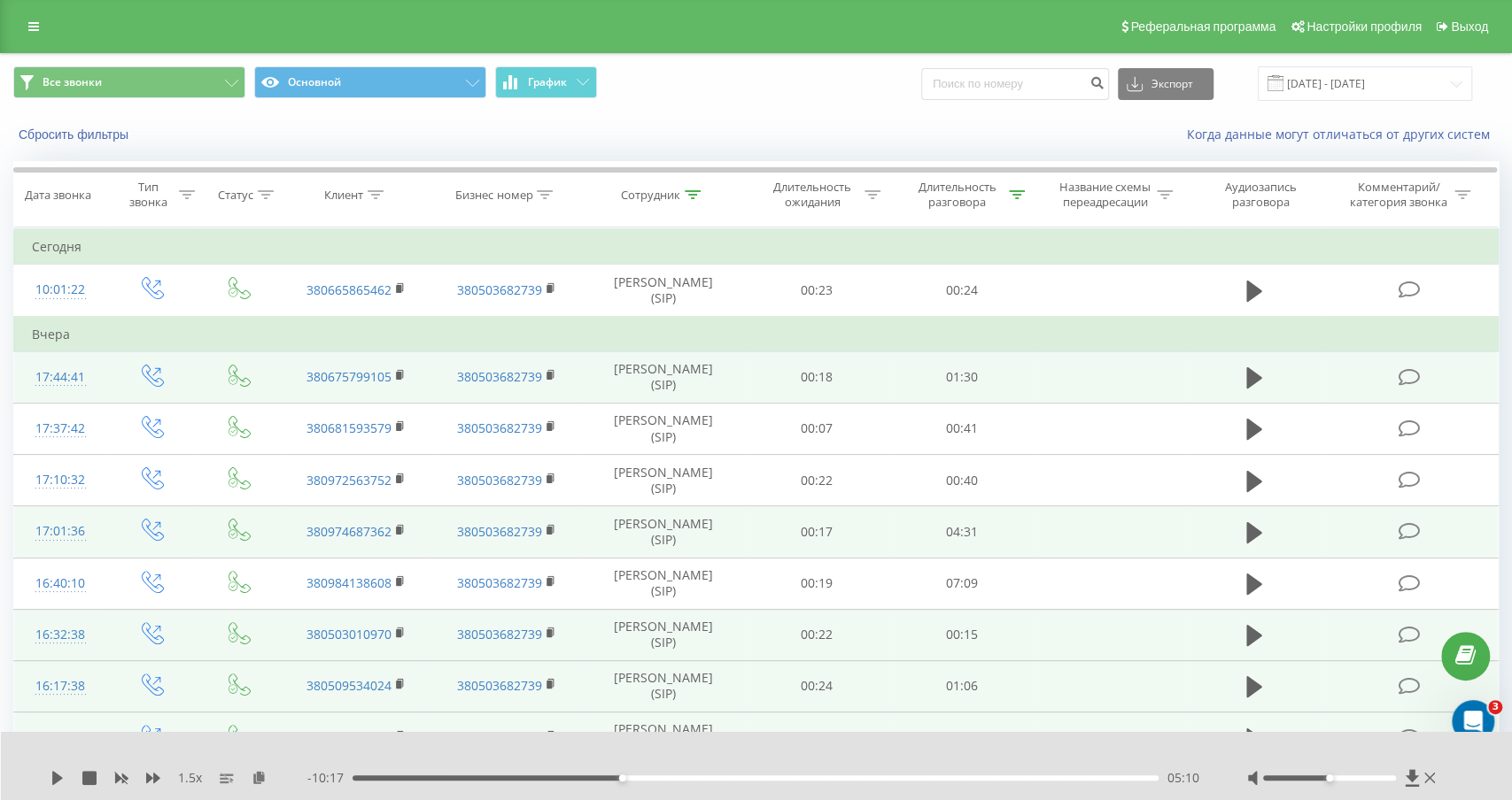
click at [696, 196] on icon at bounding box center [692, 194] width 16 height 9
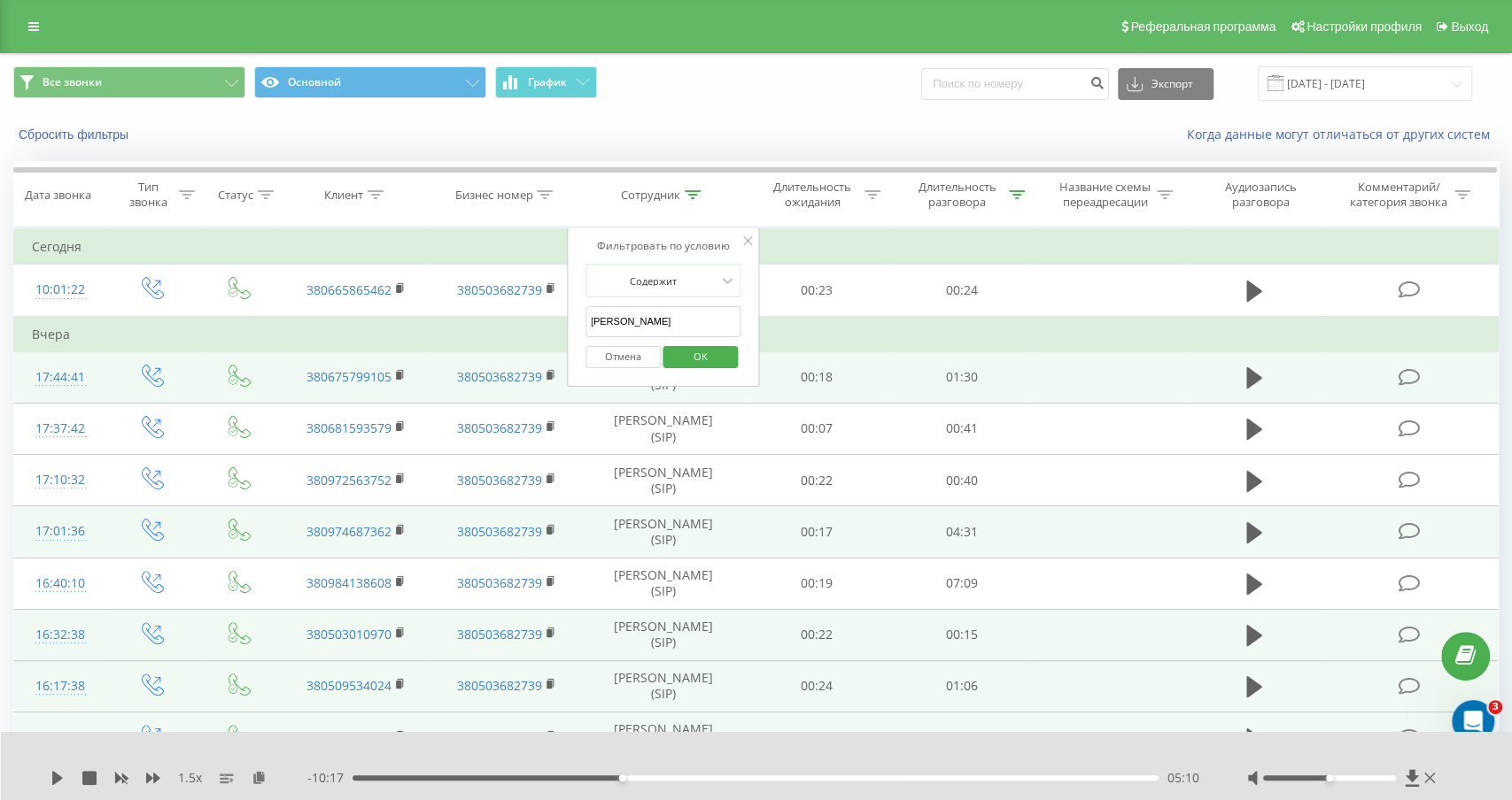
click at [610, 324] on input "[PERSON_NAME]" at bounding box center [664, 322] width 156 height 31
type input "циник"
click at [719, 355] on span "OK" at bounding box center [700, 357] width 50 height 27
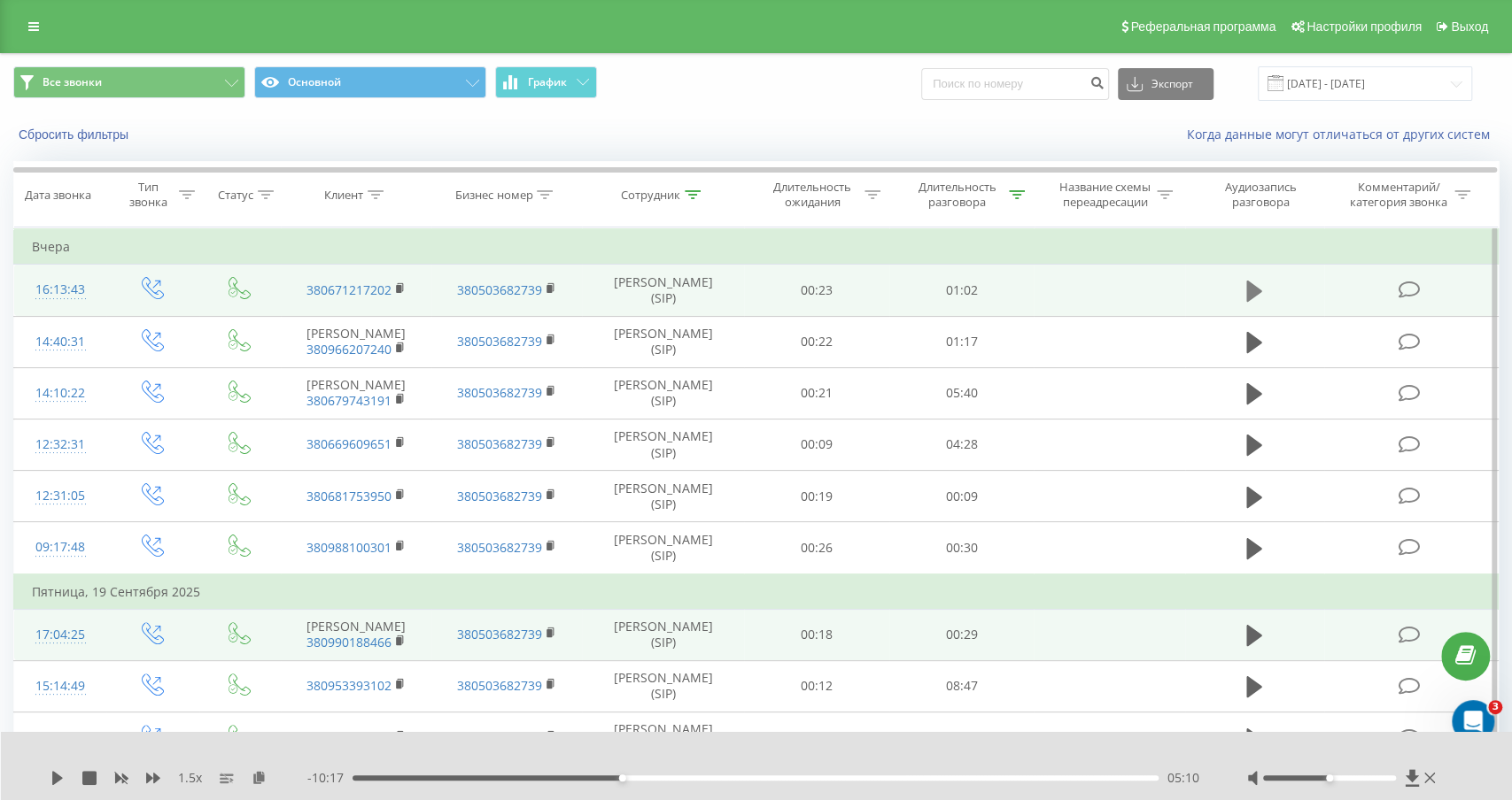
click at [1254, 290] on icon at bounding box center [1255, 291] width 16 height 21
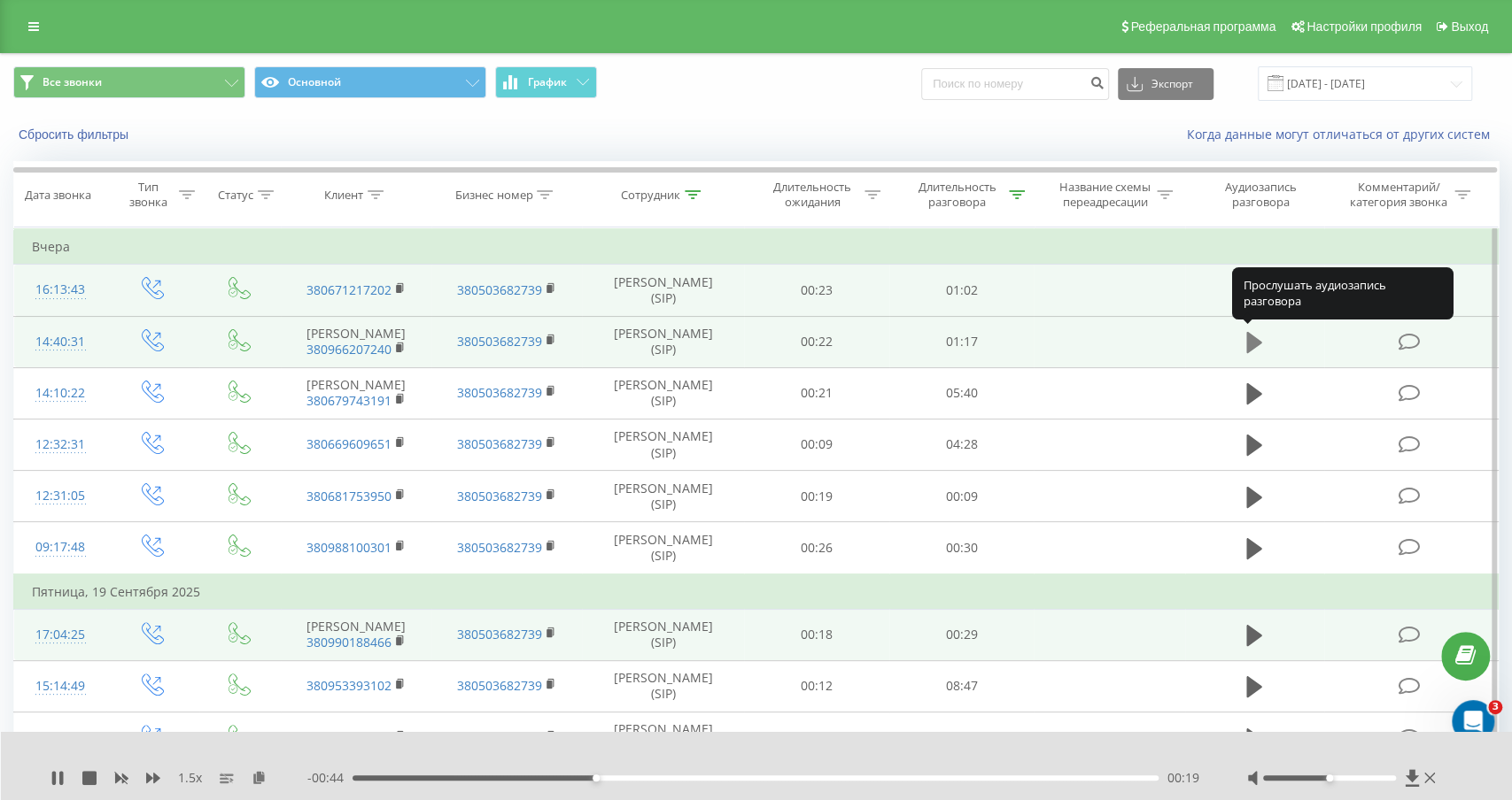
click at [1260, 342] on icon at bounding box center [1255, 343] width 16 height 21
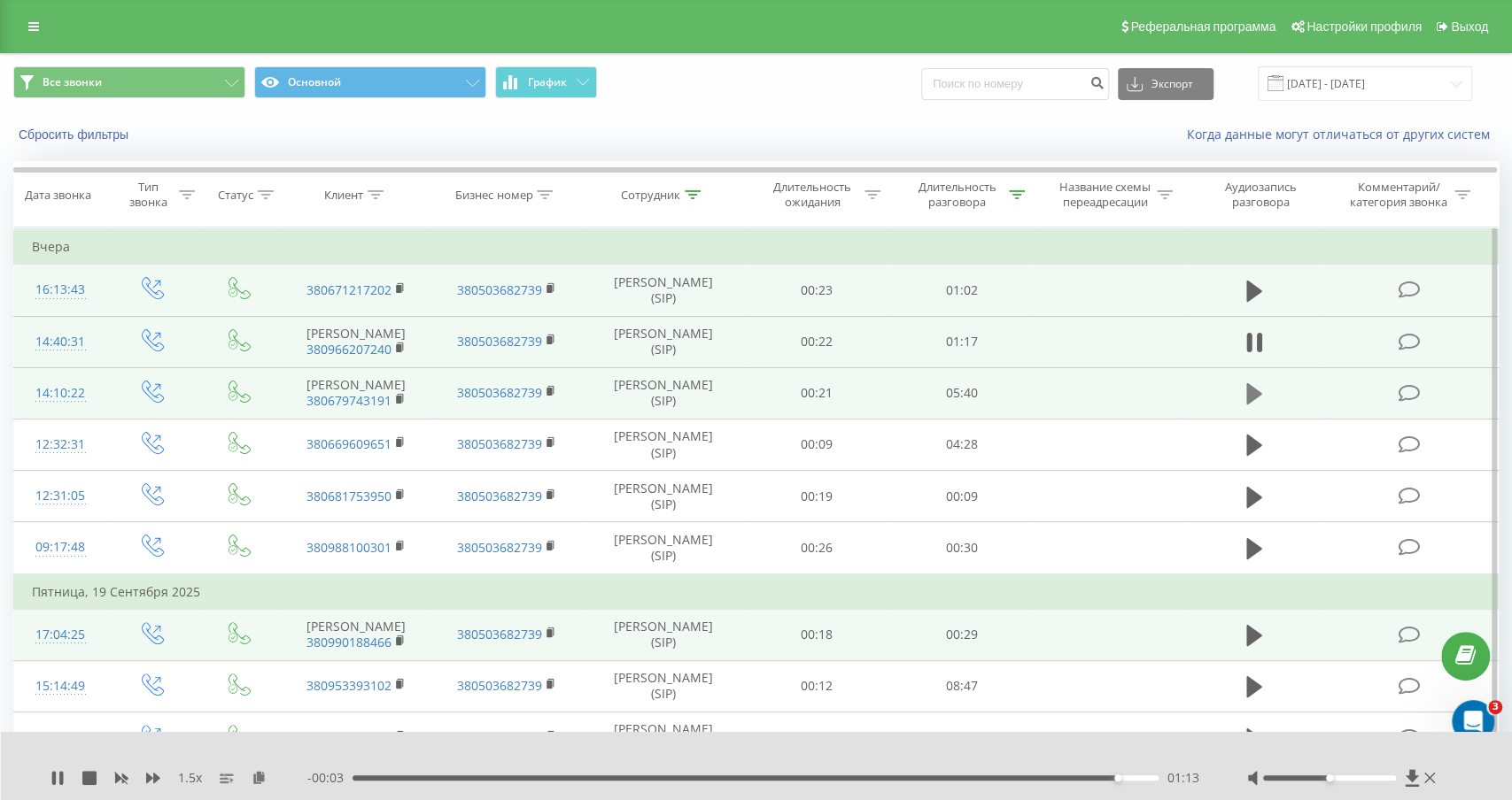
click at [1258, 392] on icon at bounding box center [1255, 394] width 16 height 21
click at [57, 778] on icon at bounding box center [58, 779] width 11 height 15
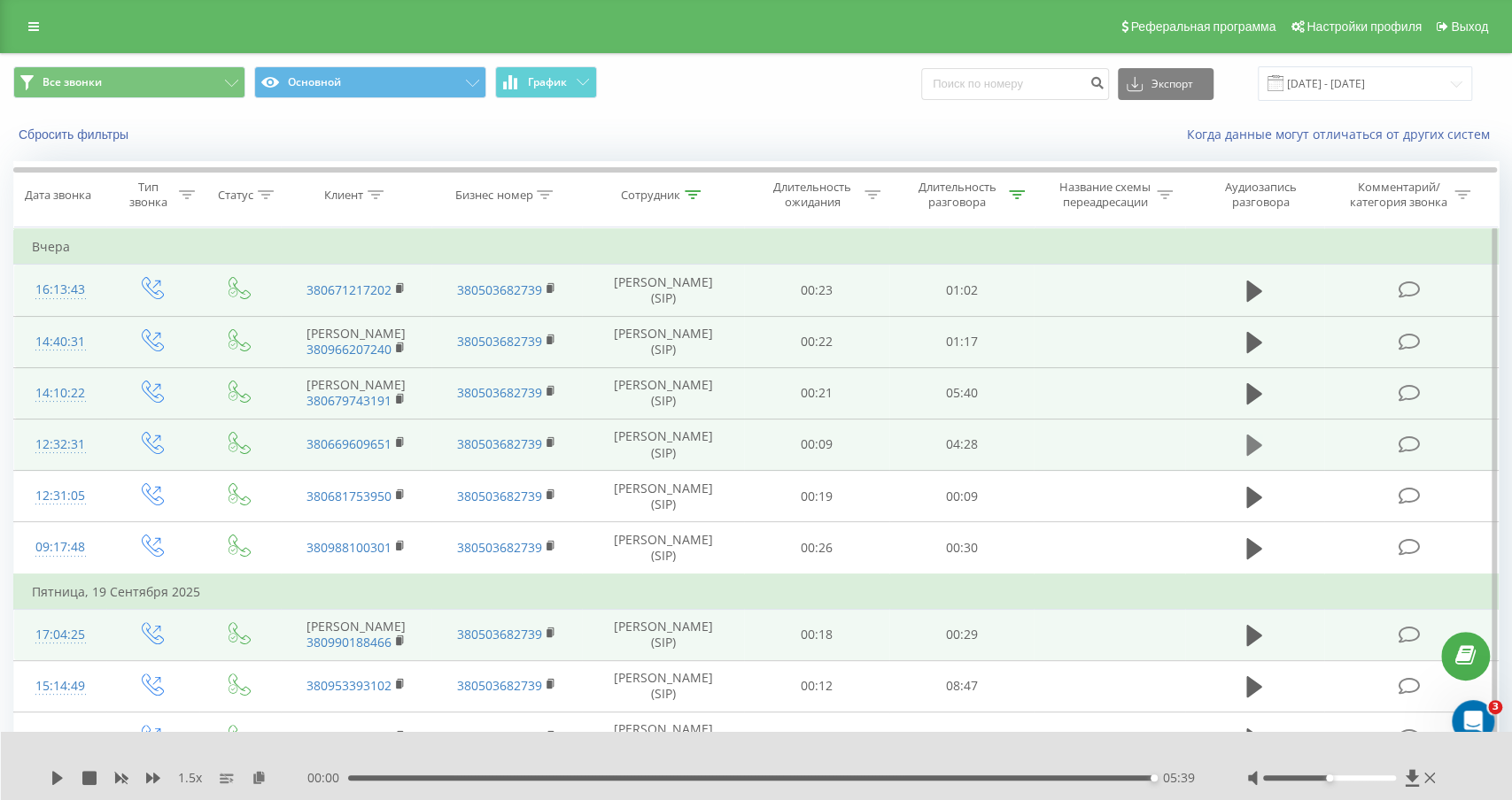
click at [1257, 442] on icon at bounding box center [1255, 445] width 16 height 21
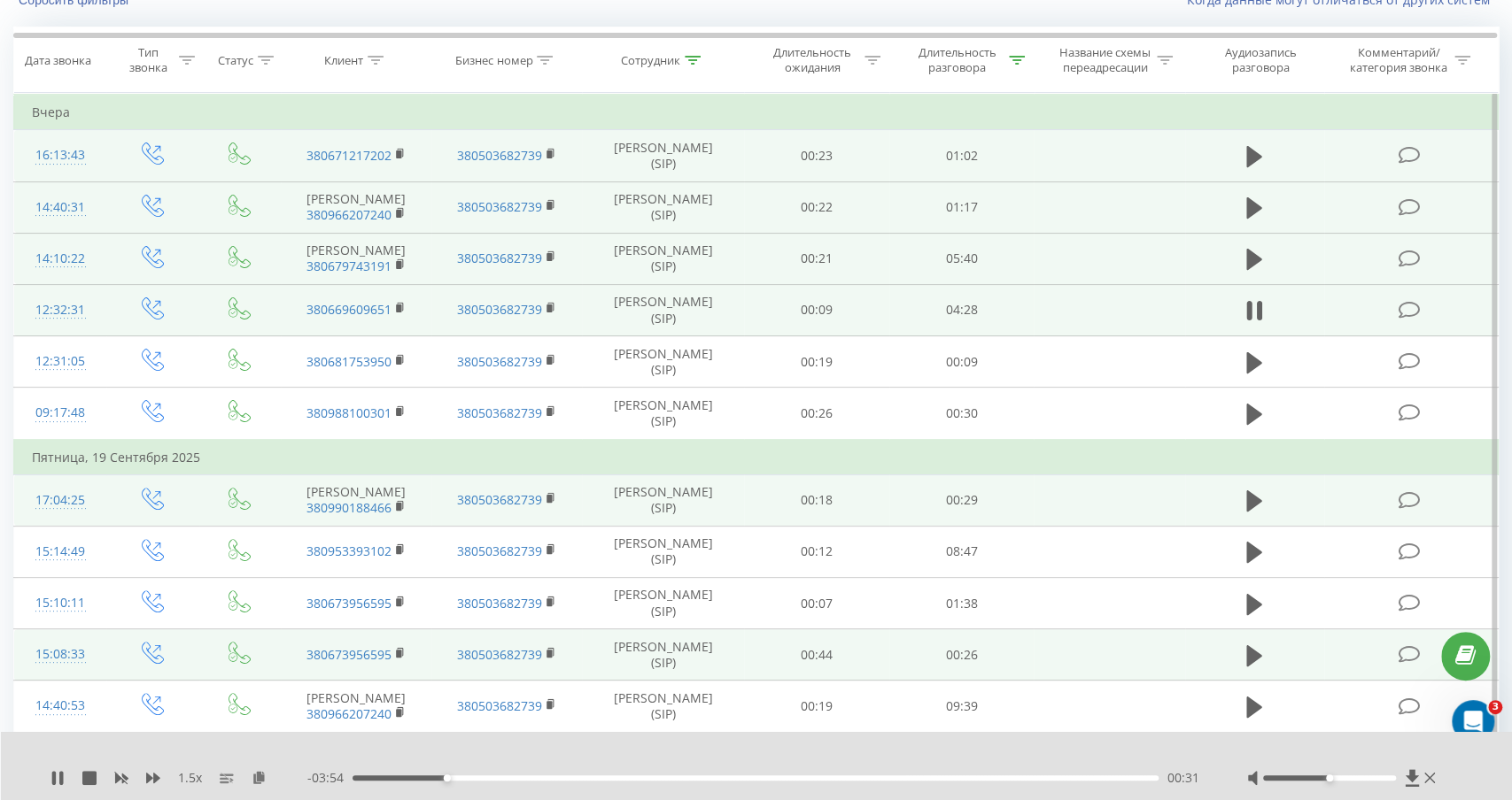
scroll to position [136, 0]
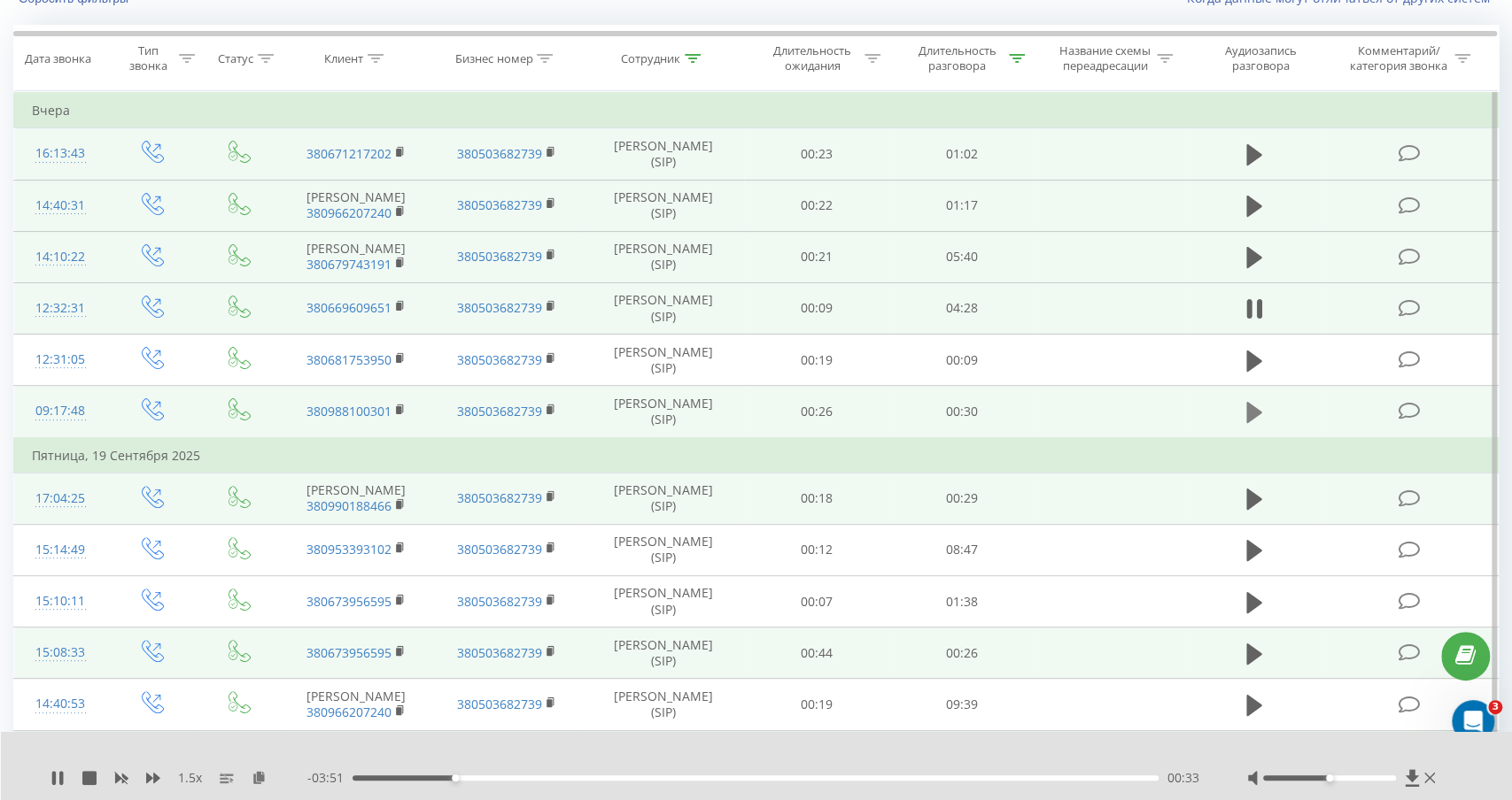
click at [1249, 406] on icon at bounding box center [1255, 413] width 16 height 21
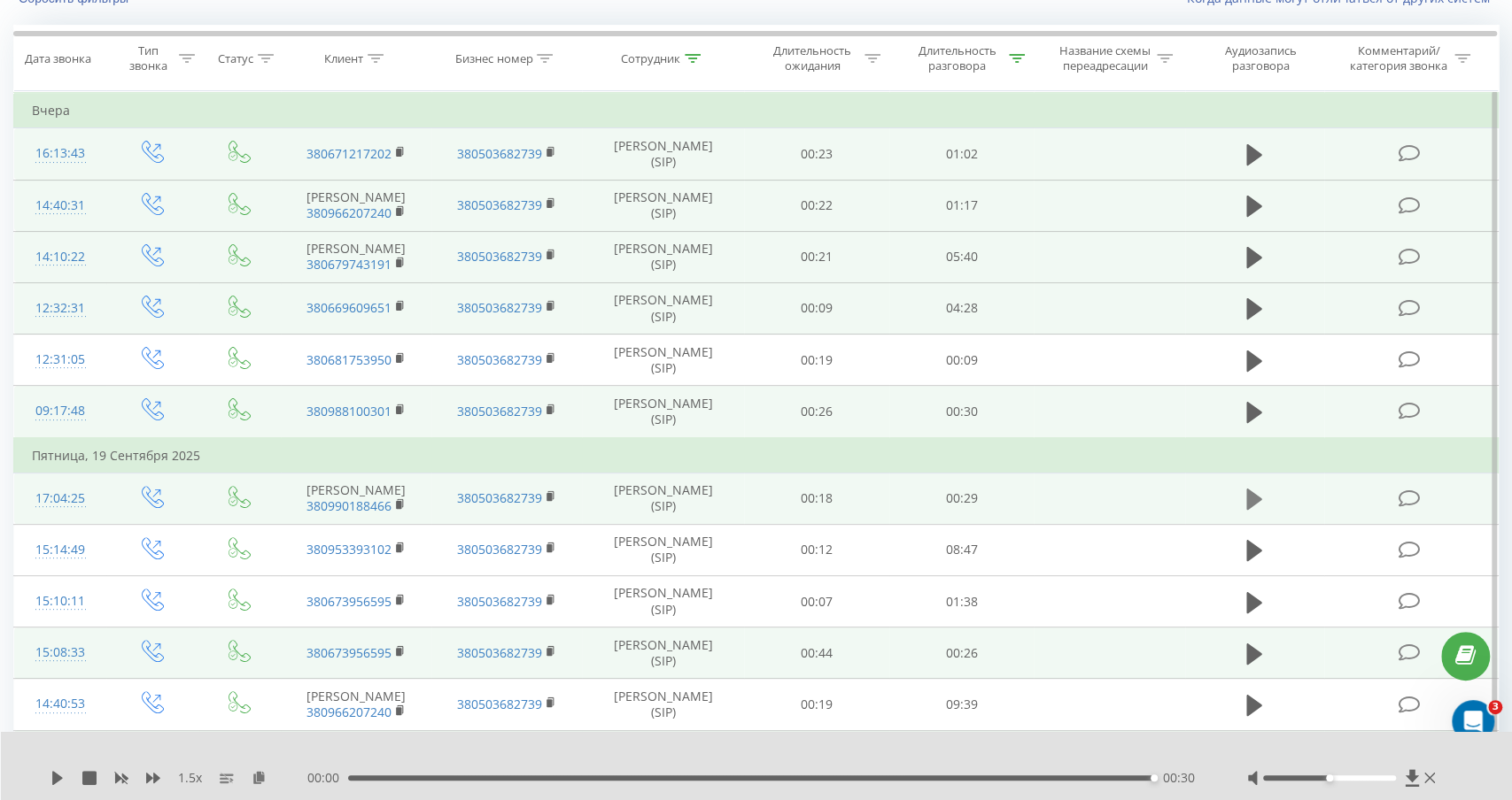
click at [1256, 506] on icon at bounding box center [1255, 499] width 16 height 24
click at [61, 776] on icon at bounding box center [58, 779] width 15 height 15
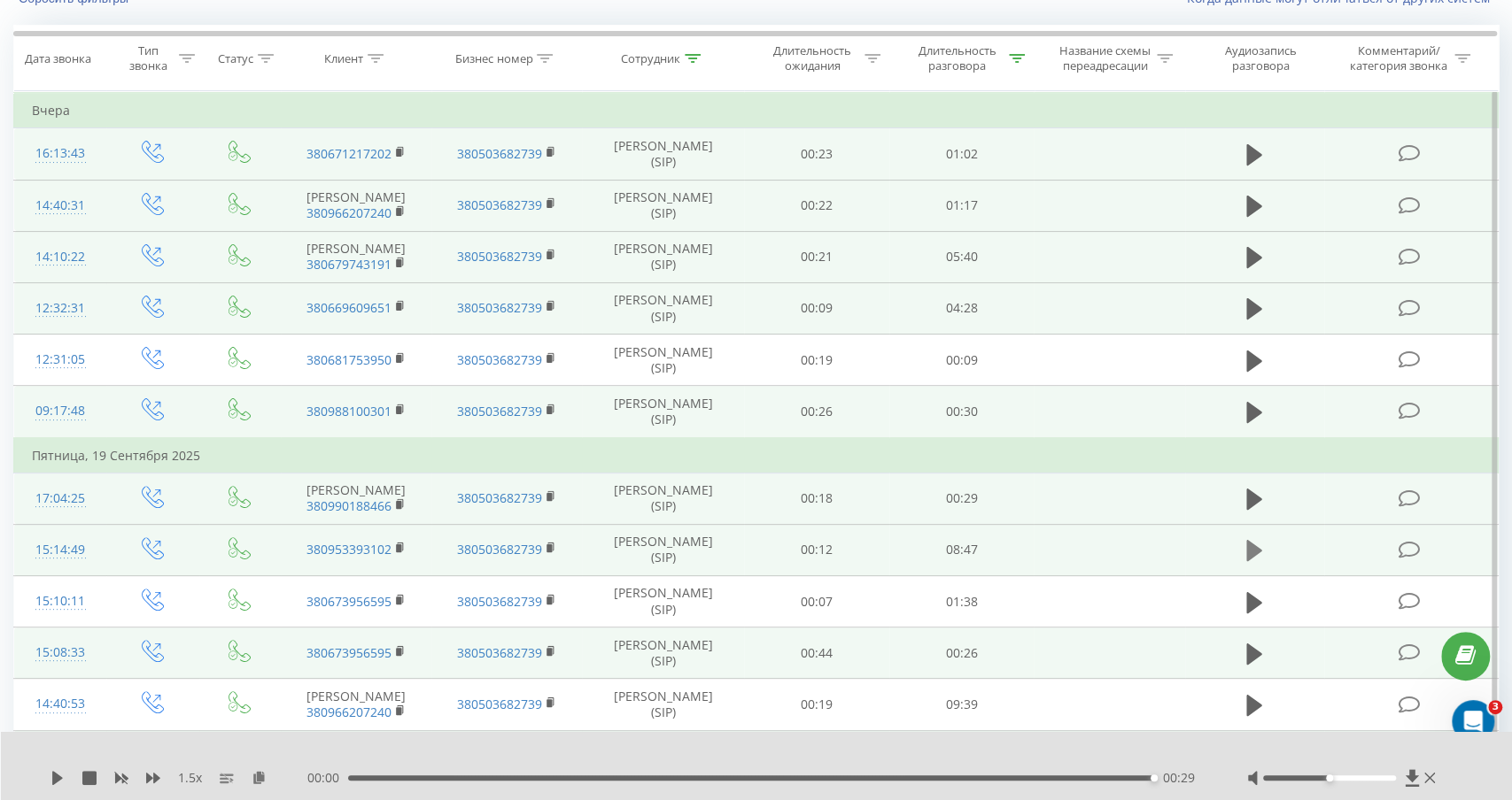
click at [1257, 552] on icon at bounding box center [1255, 551] width 16 height 24
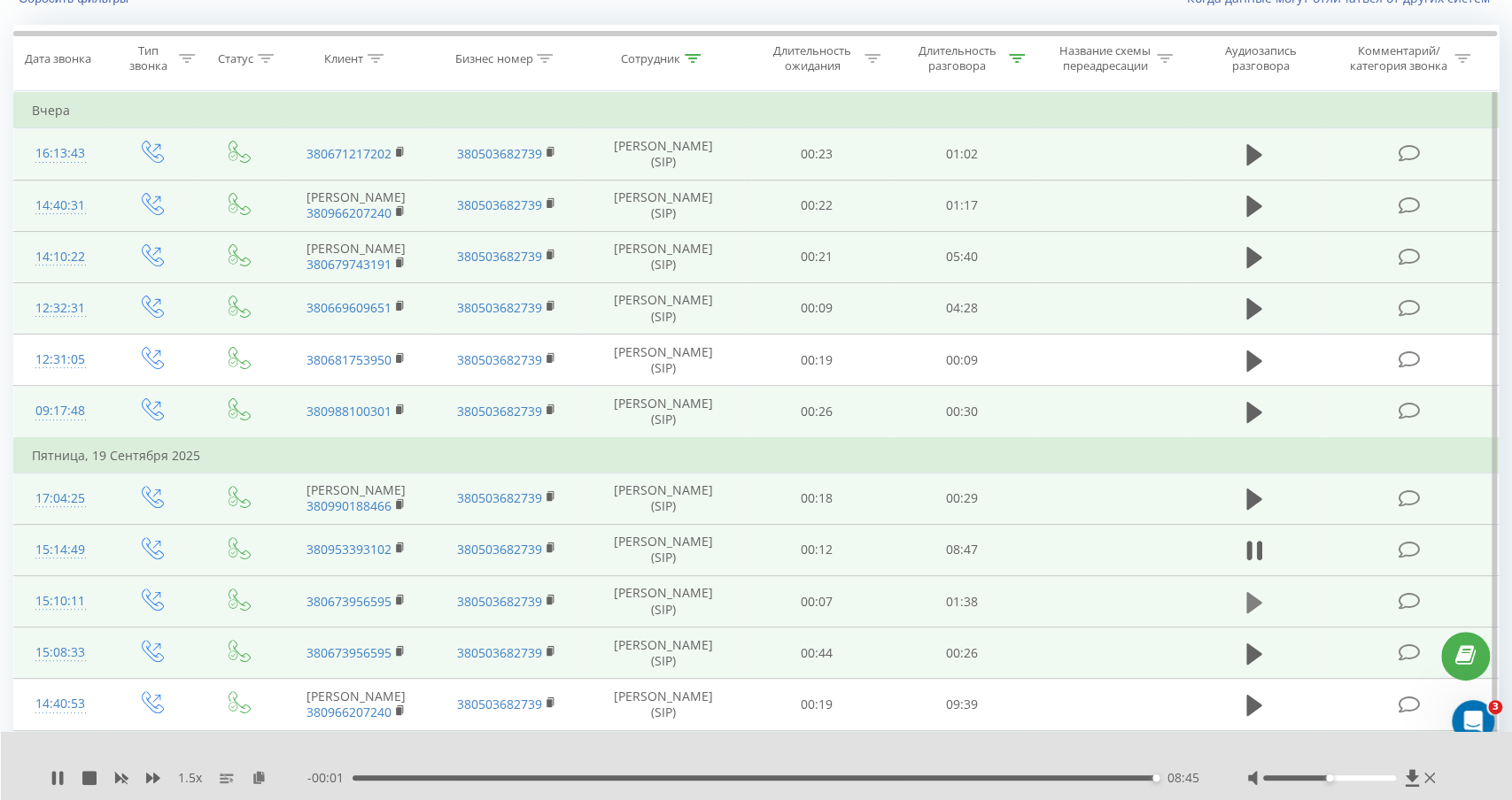
click at [1255, 591] on icon at bounding box center [1255, 602] width 16 height 24
click at [63, 780] on icon at bounding box center [61, 779] width 4 height 15
click at [52, 781] on icon at bounding box center [58, 779] width 15 height 15
click at [58, 776] on icon at bounding box center [58, 779] width 15 height 15
click at [58, 781] on icon at bounding box center [58, 779] width 15 height 15
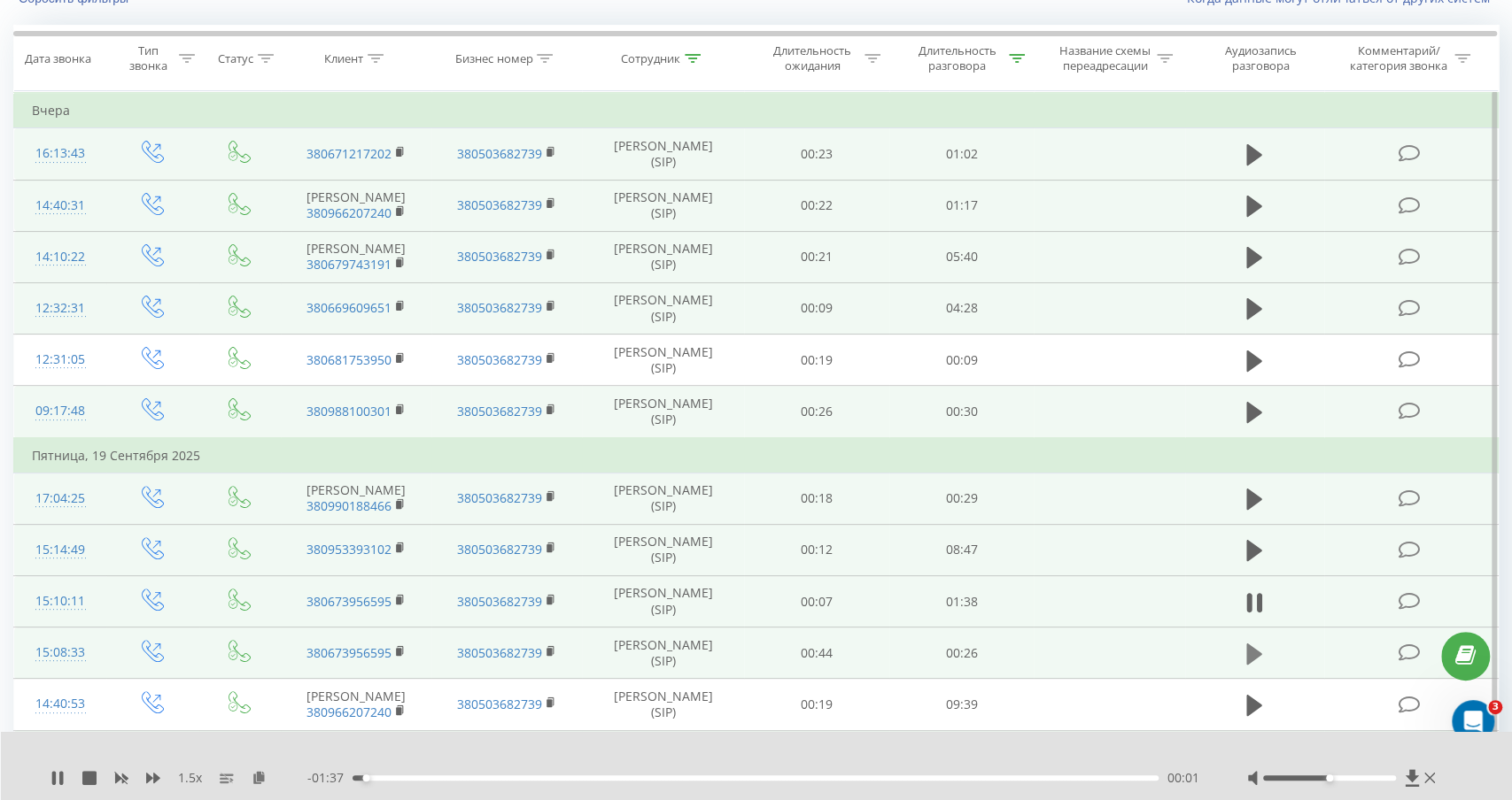
click at [1252, 655] on icon at bounding box center [1255, 655] width 16 height 21
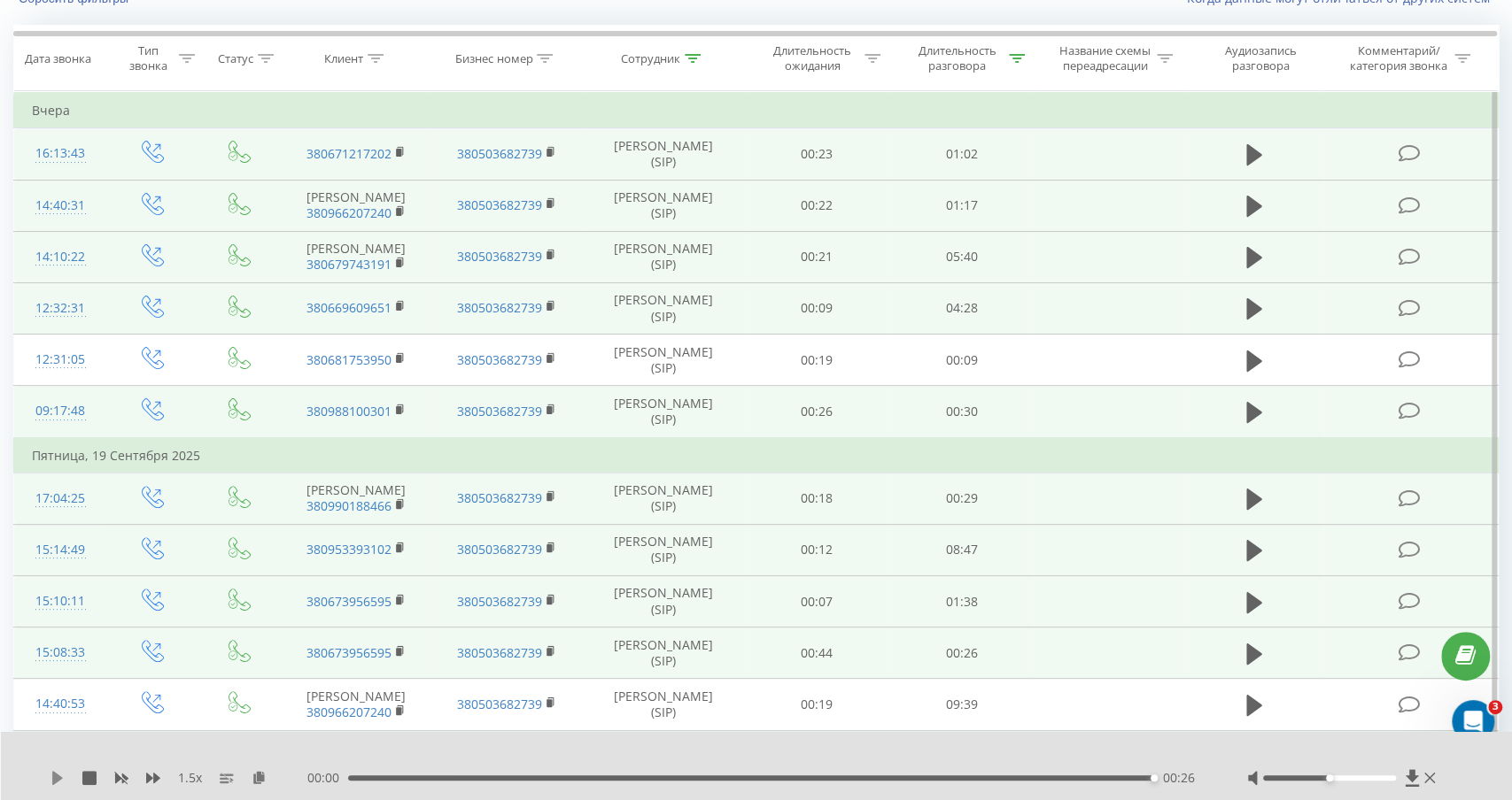
click at [58, 783] on icon at bounding box center [58, 779] width 15 height 15
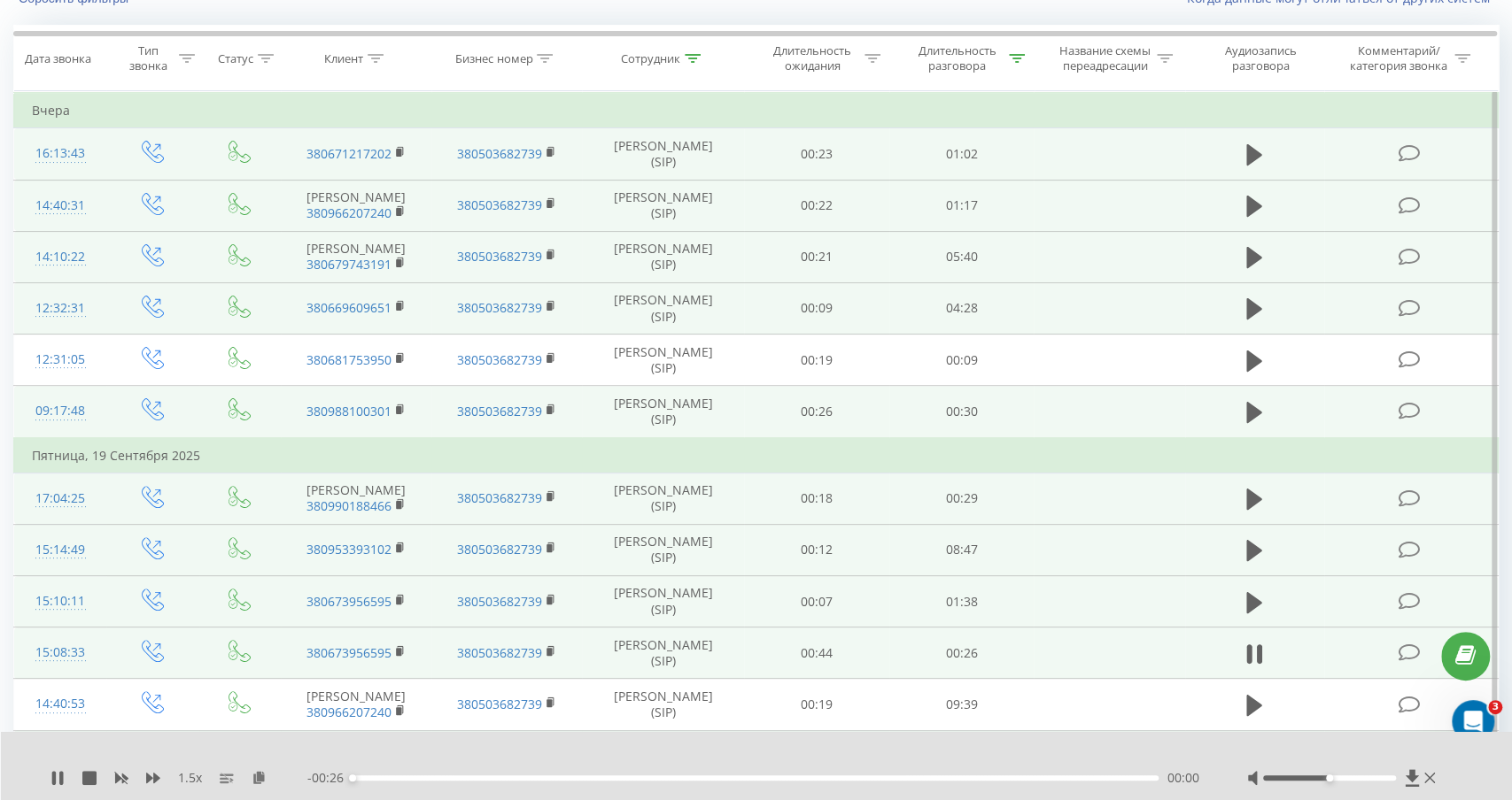
click at [58, 783] on icon at bounding box center [58, 779] width 15 height 15
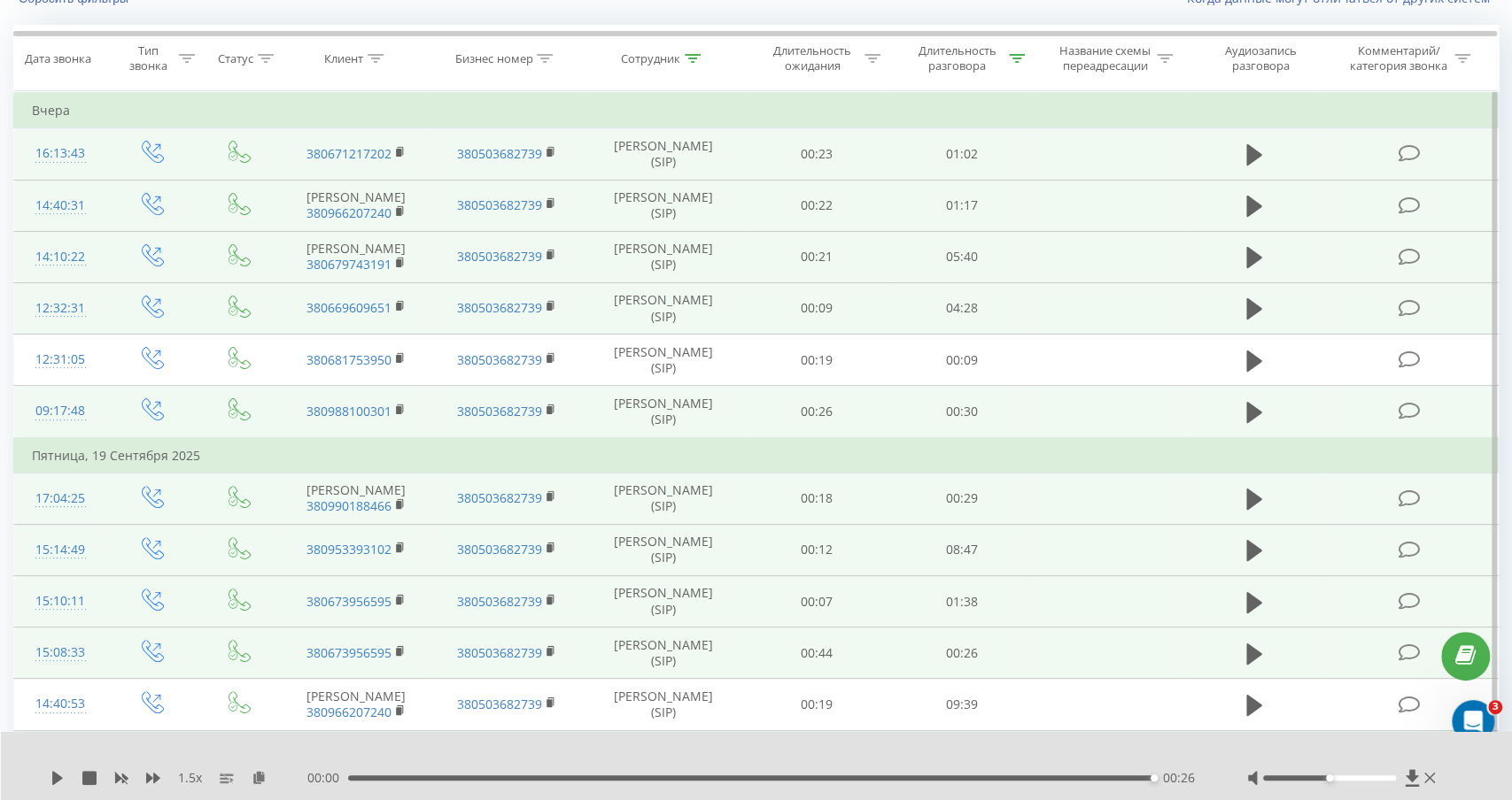
scroll to position [263, 0]
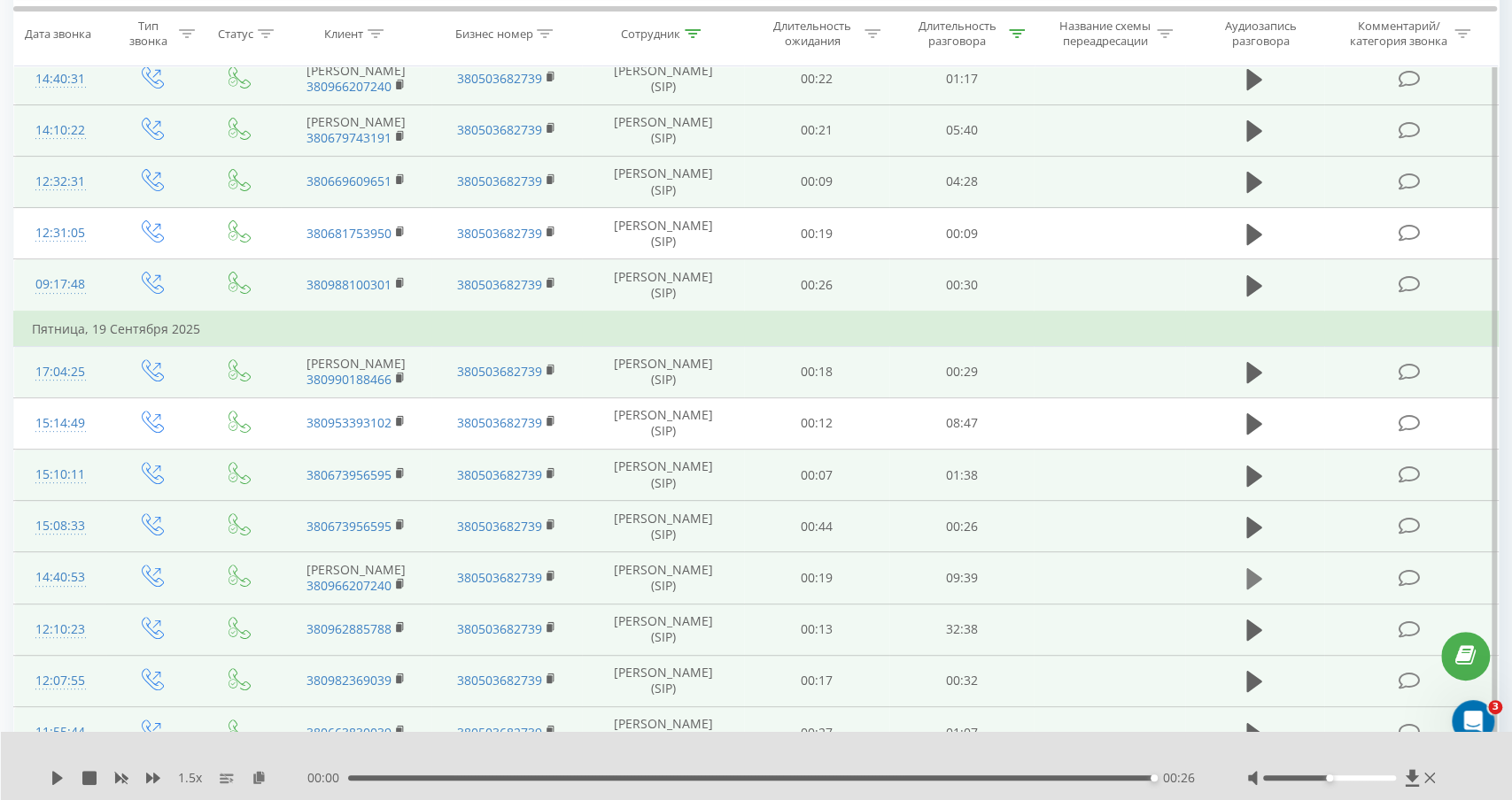
click at [1254, 571] on icon at bounding box center [1255, 579] width 16 height 21
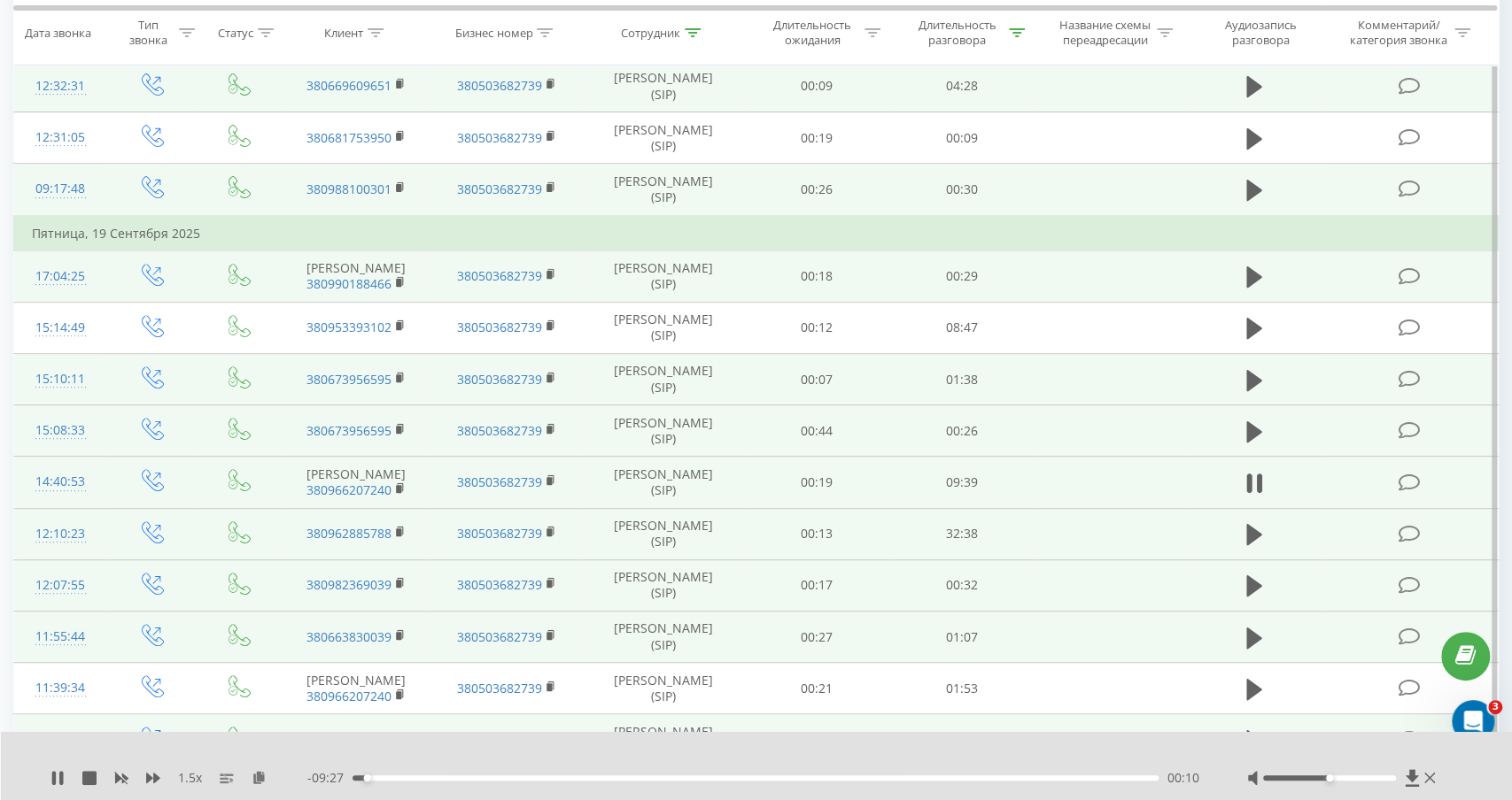
scroll to position [364, 0]
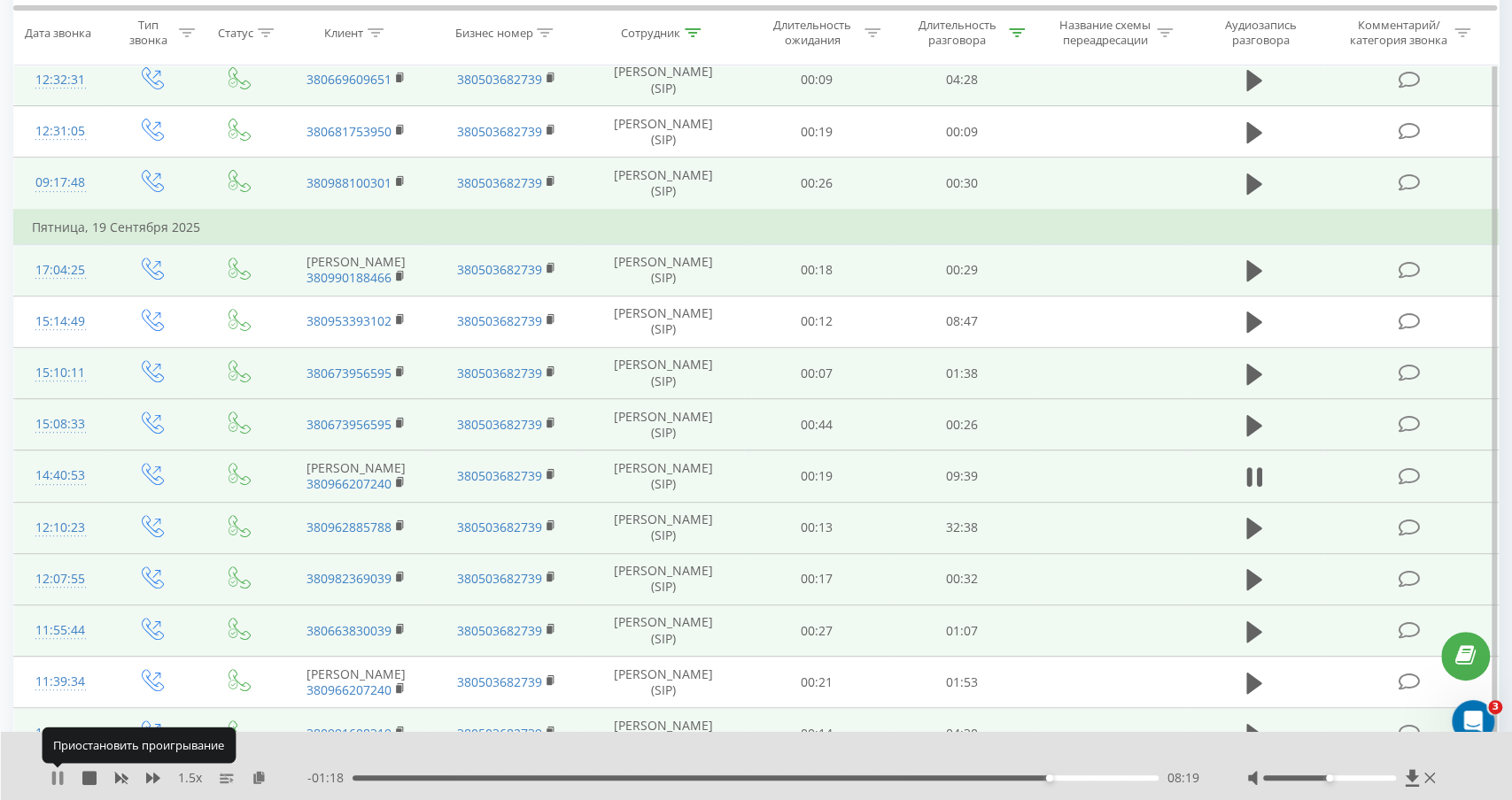
click at [59, 781] on icon at bounding box center [61, 779] width 4 height 15
click at [59, 781] on icon at bounding box center [58, 779] width 11 height 15
click at [1260, 573] on icon at bounding box center [1255, 580] width 16 height 24
click at [1248, 626] on icon at bounding box center [1255, 631] width 16 height 21
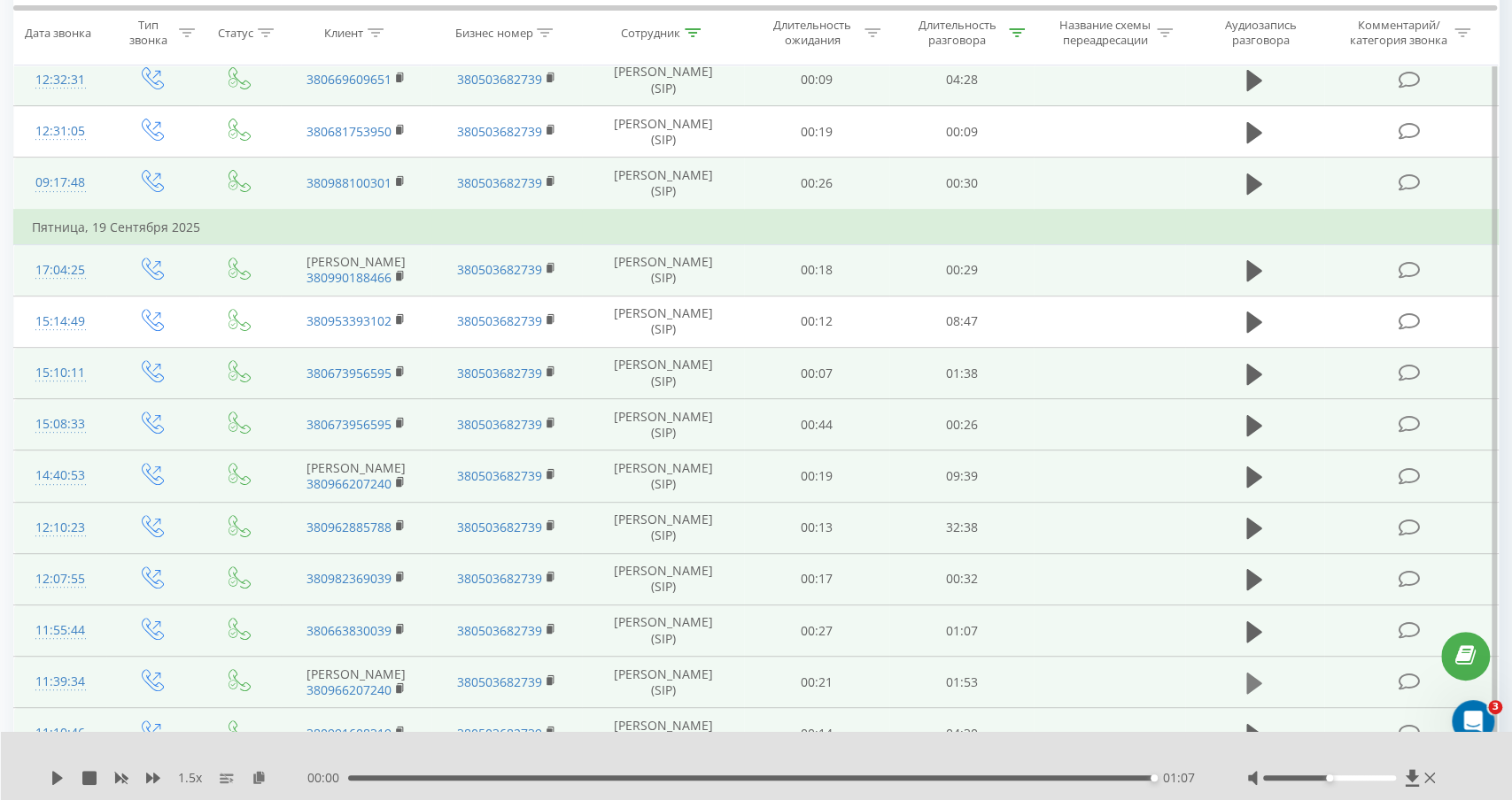
click at [1251, 680] on icon at bounding box center [1255, 684] width 16 height 21
click at [54, 777] on icon at bounding box center [58, 779] width 11 height 15
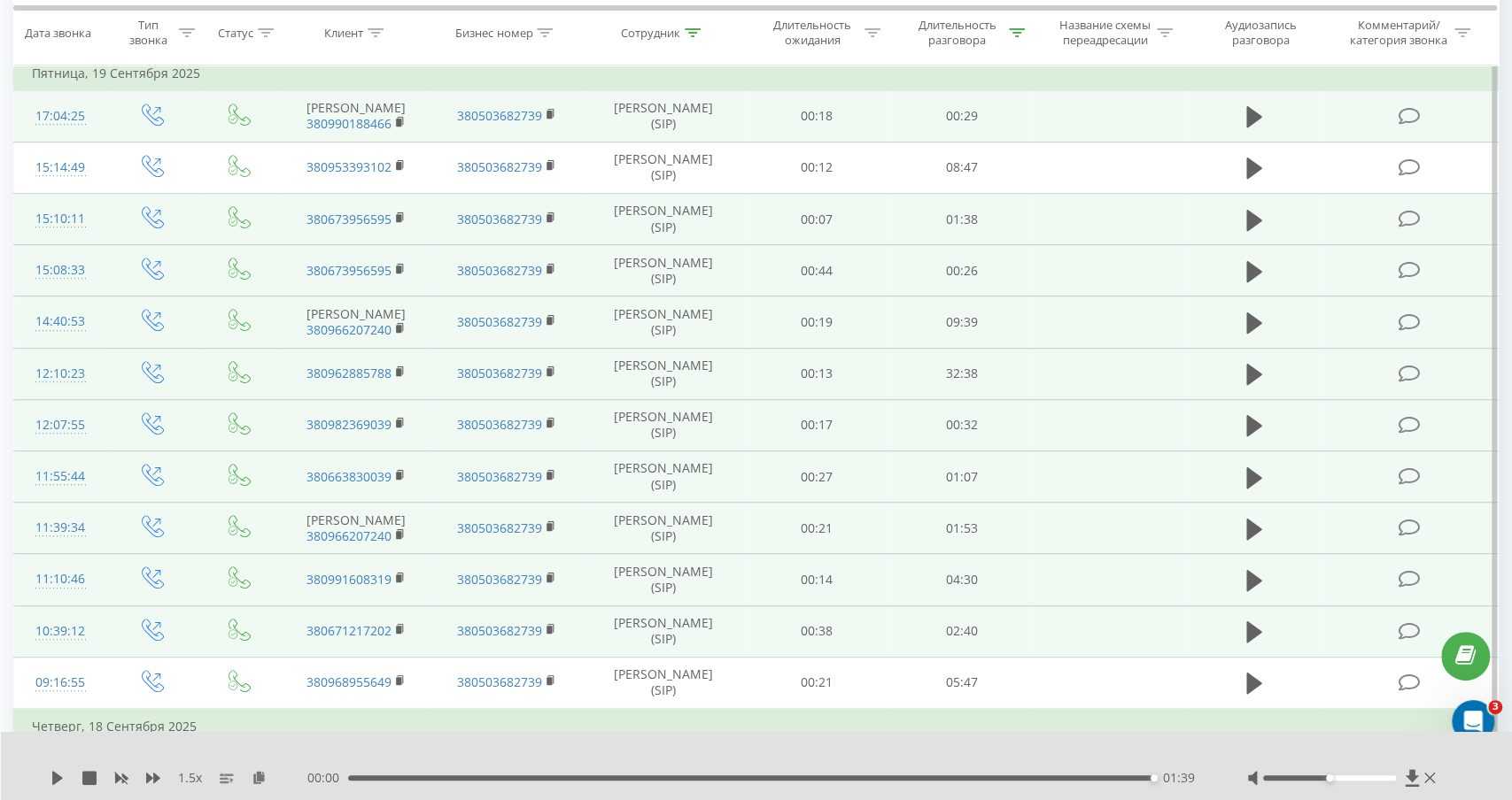
scroll to position [528, 0]
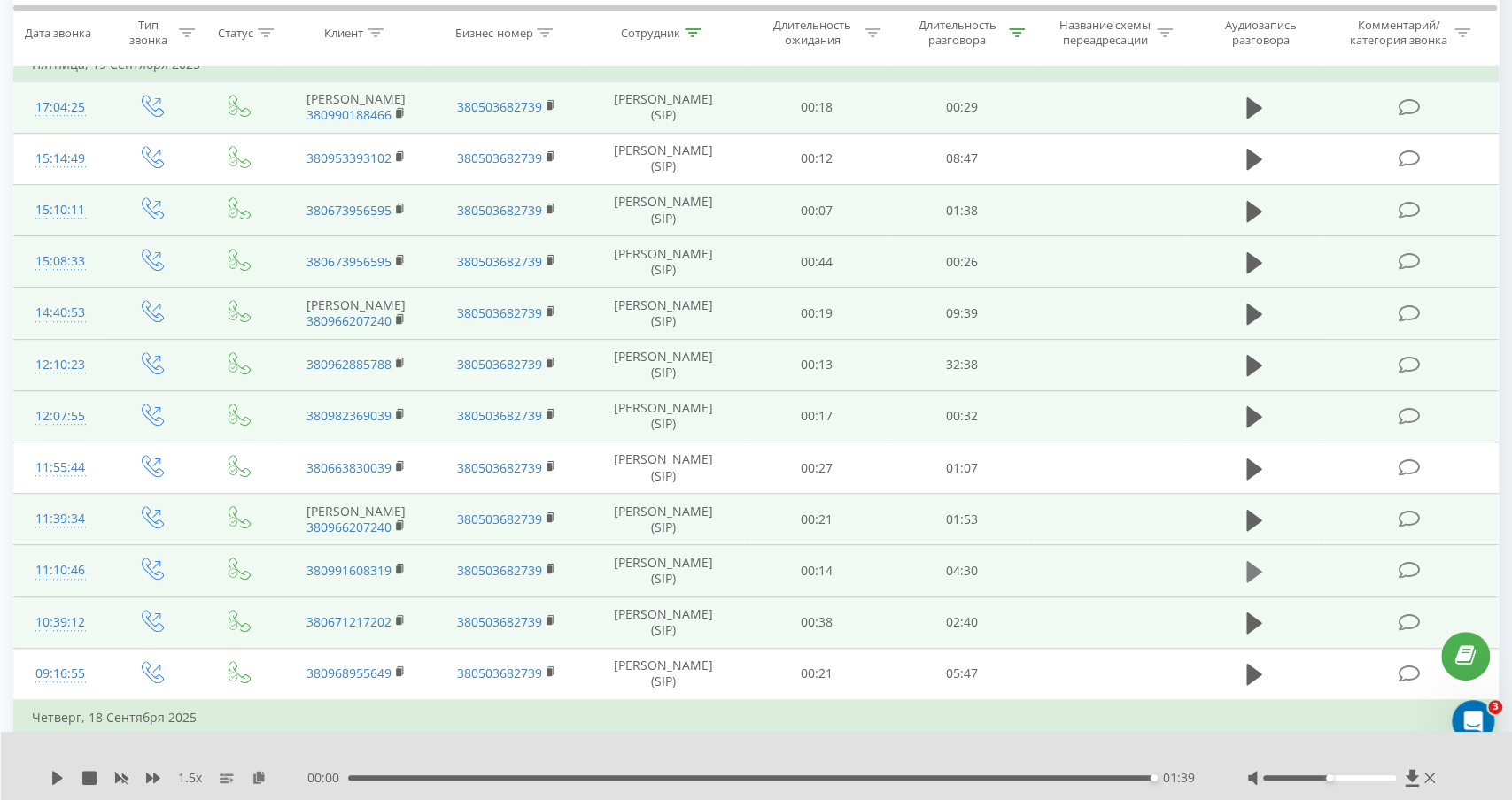
click at [1259, 568] on icon at bounding box center [1255, 572] width 16 height 21
click at [1252, 613] on icon at bounding box center [1255, 624] width 16 height 21
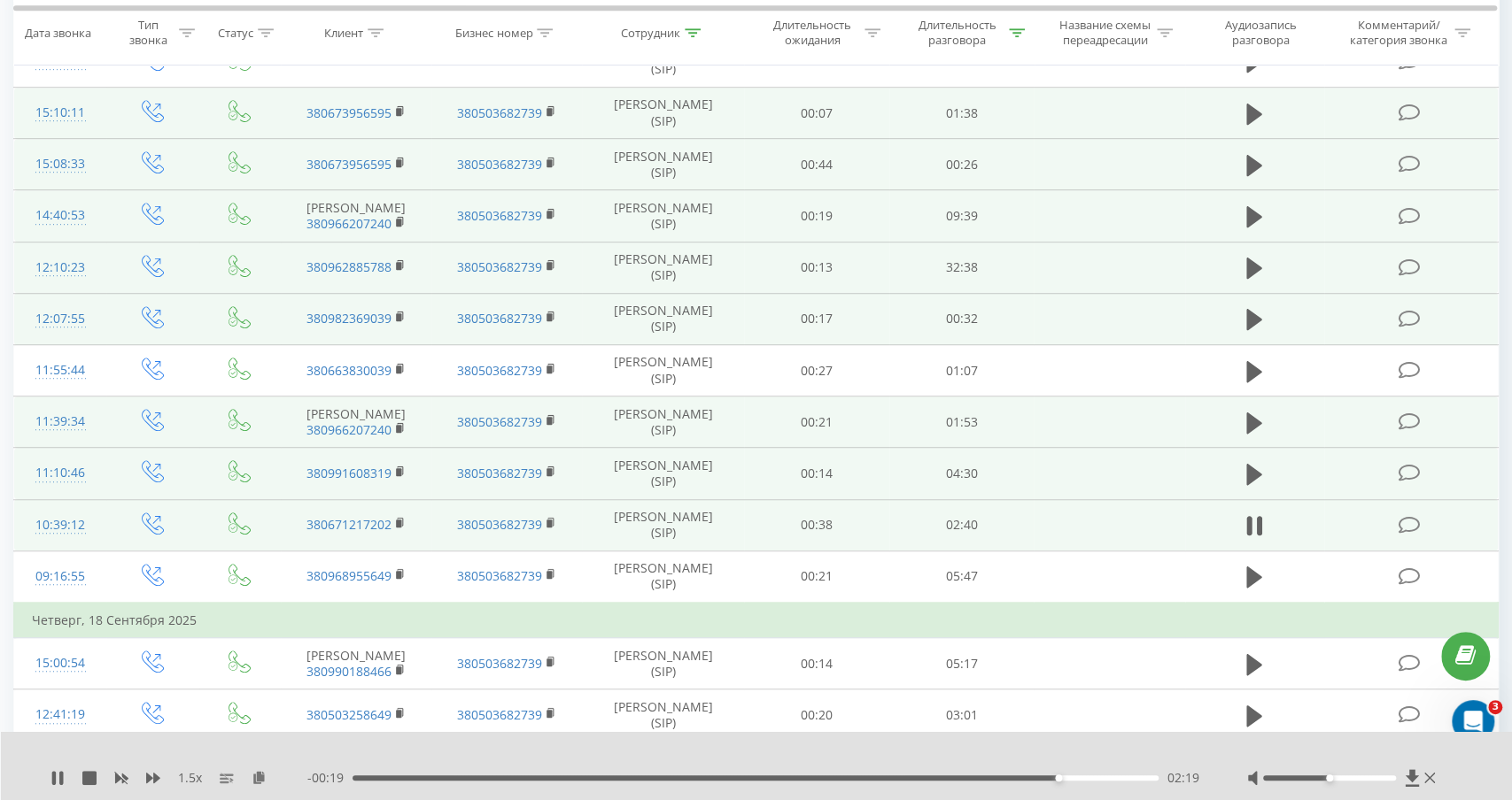
scroll to position [628, 0]
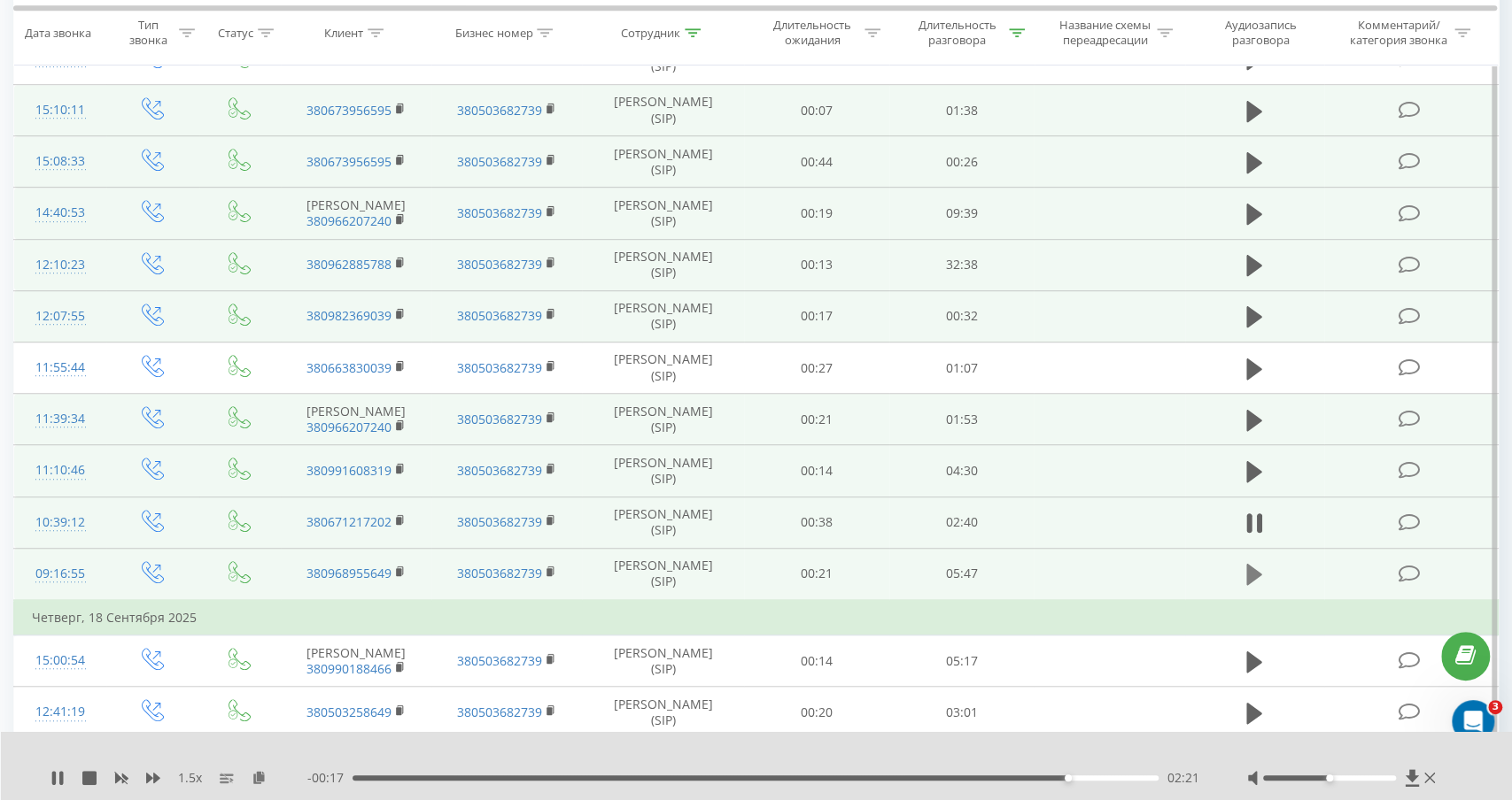
click at [1255, 568] on icon at bounding box center [1255, 575] width 16 height 21
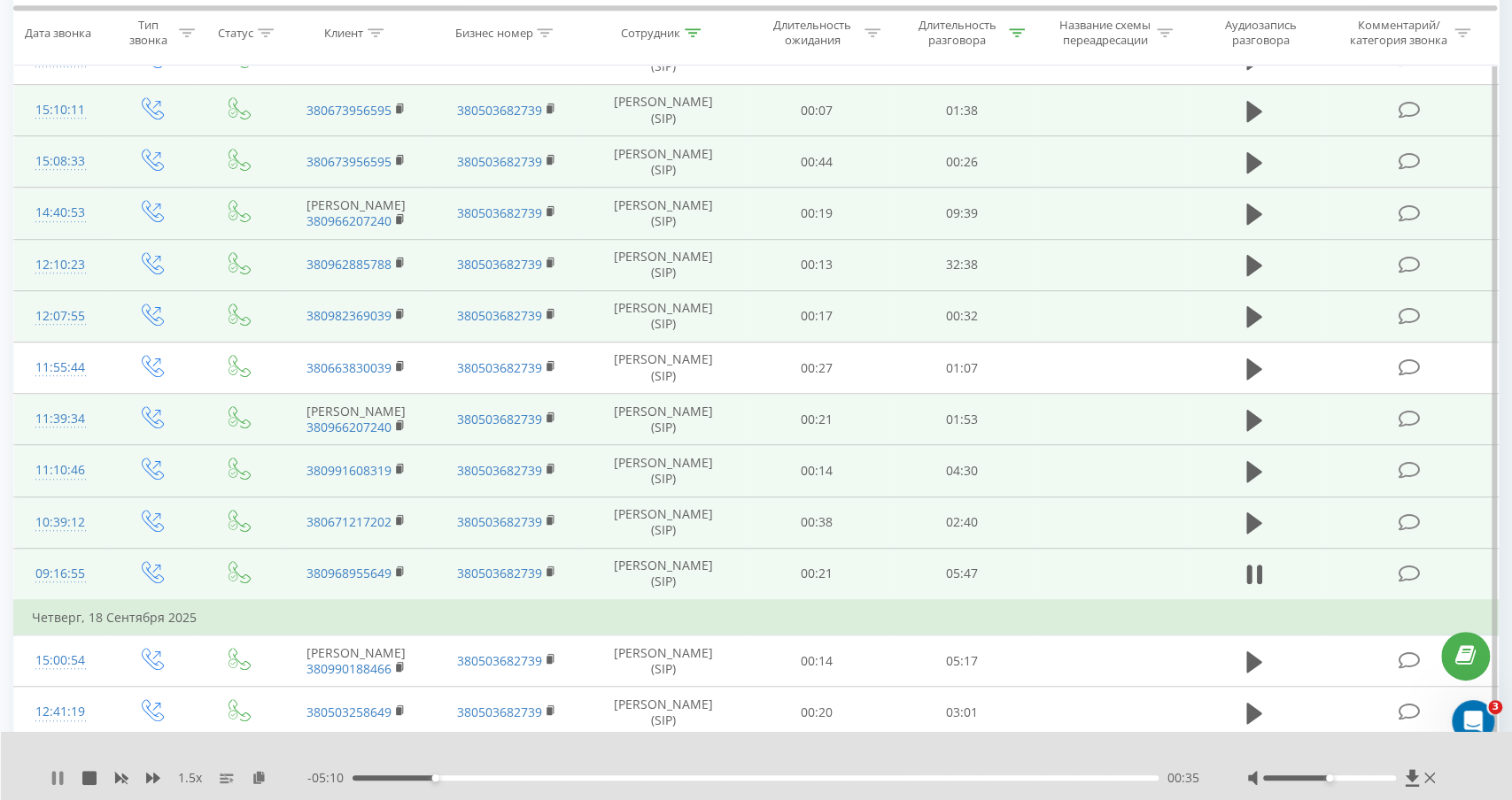
click at [60, 781] on icon at bounding box center [61, 779] width 4 height 15
click at [60, 781] on icon at bounding box center [58, 779] width 15 height 15
click at [60, 781] on icon at bounding box center [61, 779] width 4 height 15
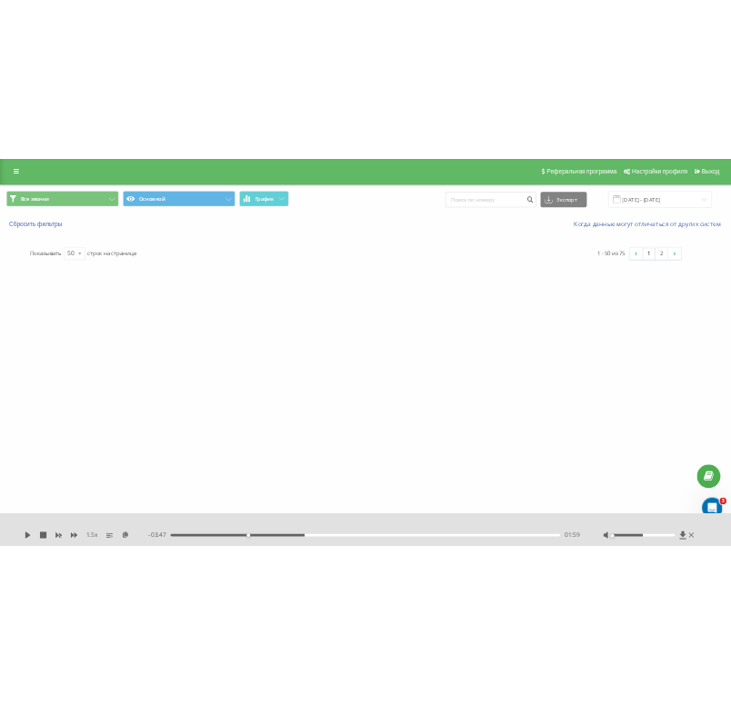
scroll to position [0, 0]
